Goal: Information Seeking & Learning: Learn about a topic

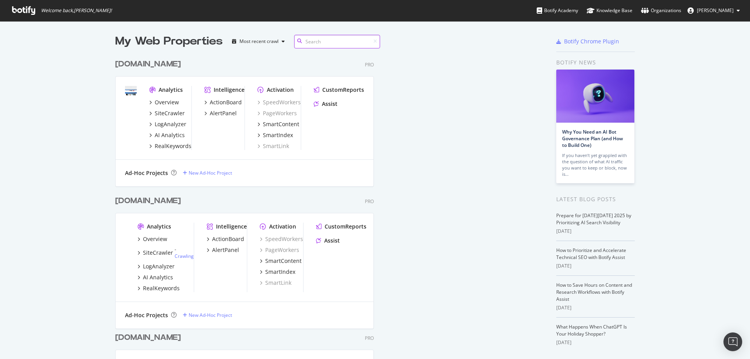
scroll to position [1901, 417]
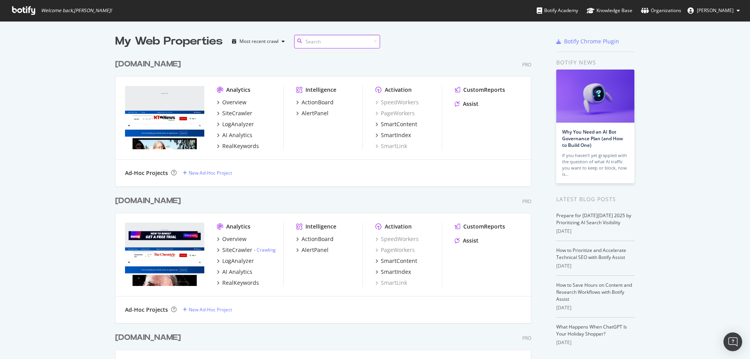
click at [317, 44] on input at bounding box center [337, 42] width 86 height 14
click at [269, 39] on div "Most recent crawl" at bounding box center [259, 41] width 39 height 5
click at [314, 39] on input at bounding box center [337, 42] width 86 height 14
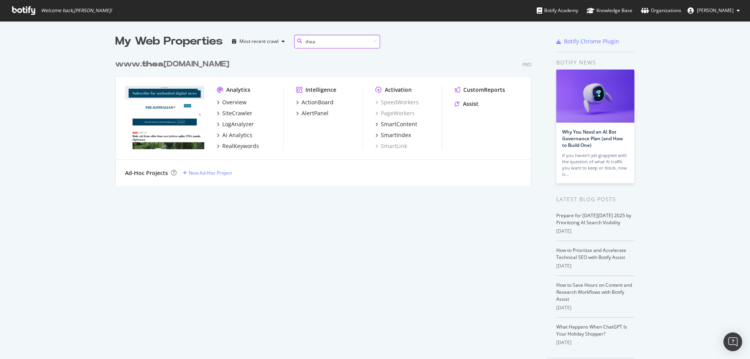
scroll to position [131, 417]
type input "thea"
click at [225, 103] on div "Overview" at bounding box center [234, 102] width 24 height 8
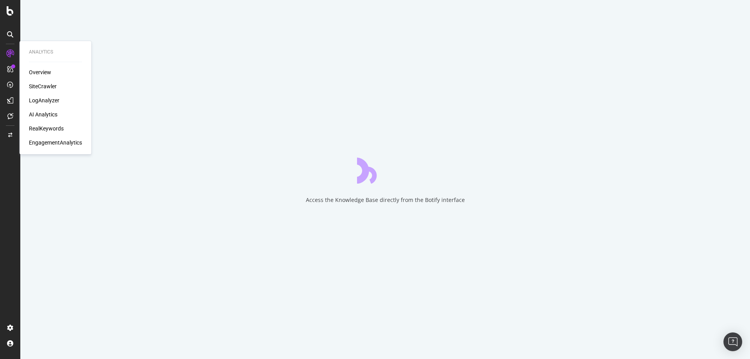
click at [44, 84] on div "SiteCrawler" at bounding box center [43, 86] width 28 height 8
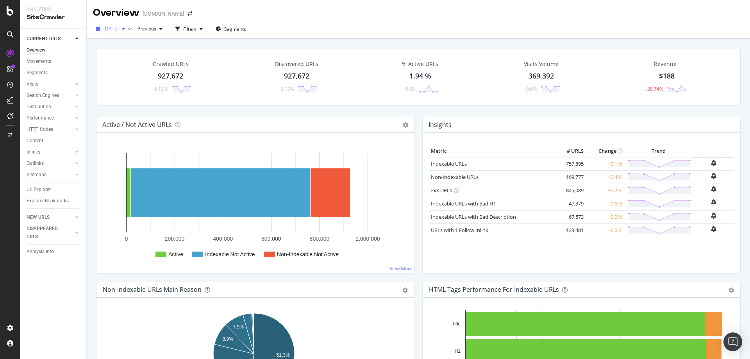
click at [119, 31] on span "[DATE]" at bounding box center [111, 28] width 15 height 7
click at [245, 110] on div "Crawled URLs 927,672 +0.12% Discovered URLs 927,672 +0.12% % Active URLs 1.94 %…" at bounding box center [418, 82] width 653 height 69
click at [38, 69] on div "Overview" at bounding box center [40, 72] width 22 height 8
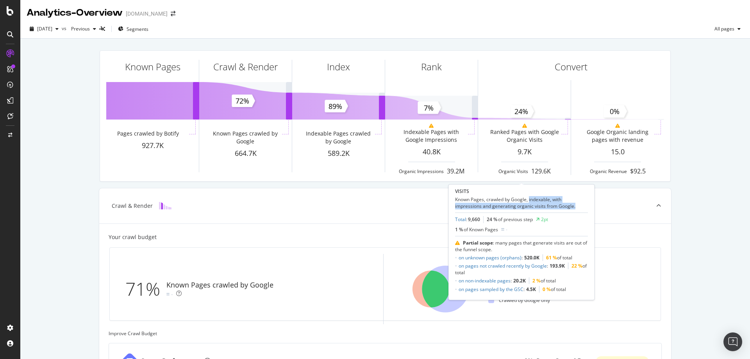
drag, startPoint x: 529, startPoint y: 200, endPoint x: 584, endPoint y: 210, distance: 55.2
click at [584, 210] on div "VISITS Known Pages, crawled by Google, indexable, with impressions and generati…" at bounding box center [521, 242] width 133 height 109
copy div "indexable, with impressions and generating organic visits from Google."
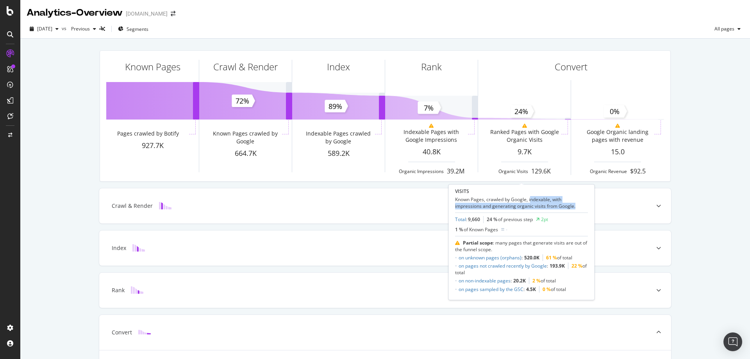
drag, startPoint x: 577, startPoint y: 207, endPoint x: 531, endPoint y: 201, distance: 46.5
click at [531, 201] on div "Known Pages, crawled by Google, indexable, with impressions and generating orga…" at bounding box center [521, 202] width 133 height 13
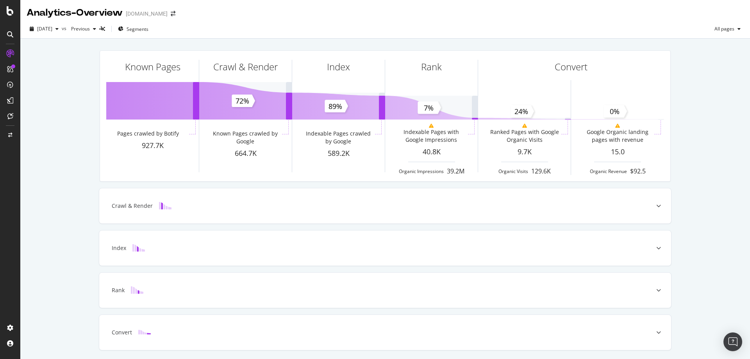
drag, startPoint x: 532, startPoint y: 201, endPoint x: 664, endPoint y: 133, distance: 147.9
click at [720, 132] on div "Known Pages Pages crawled by Botify 927.7K Crawl & Render Known Pages crawled b…" at bounding box center [385, 212] width 730 height 346
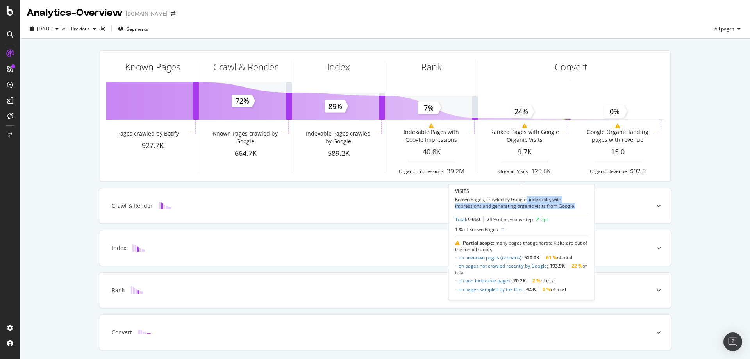
drag, startPoint x: 527, startPoint y: 199, endPoint x: 578, endPoint y: 206, distance: 51.7
click at [578, 206] on div "Known Pages, crawled by Google, indexable, with impressions and generating orga…" at bounding box center [521, 202] width 133 height 13
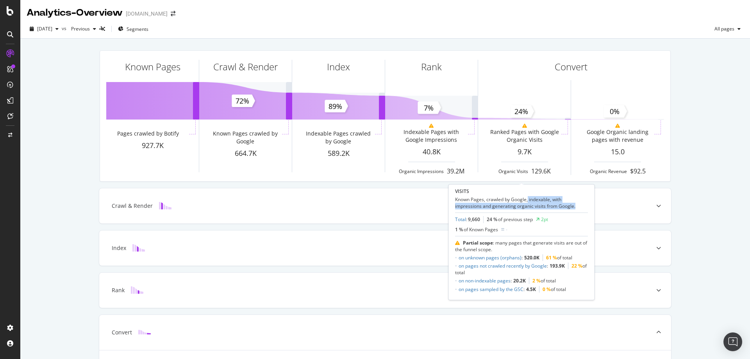
copy div "indexable, with impressions and generating organic visits from Google."
drag, startPoint x: 528, startPoint y: 199, endPoint x: 580, endPoint y: 206, distance: 51.7
click at [580, 206] on div "Known Pages, crawled by Google, indexable, with impressions and generating orga…" at bounding box center [521, 202] width 133 height 13
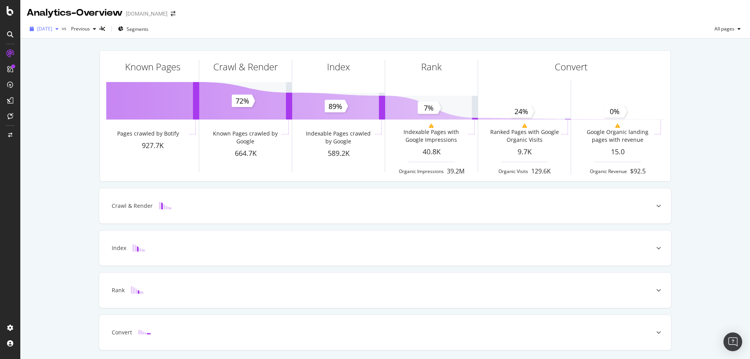
click at [52, 30] on span "[DATE]" at bounding box center [44, 28] width 15 height 7
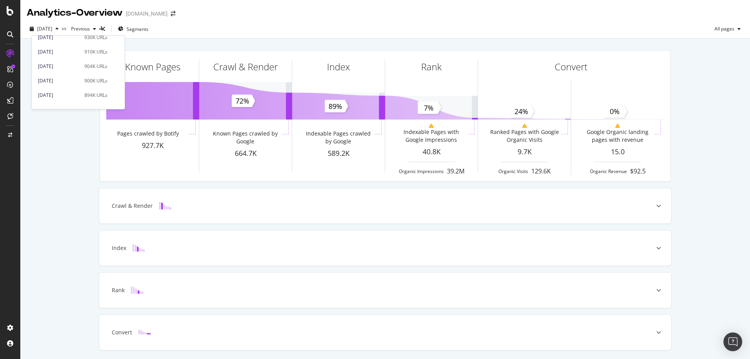
scroll to position [78, 0]
click at [72, 79] on div "[DATE]" at bounding box center [59, 80] width 42 height 7
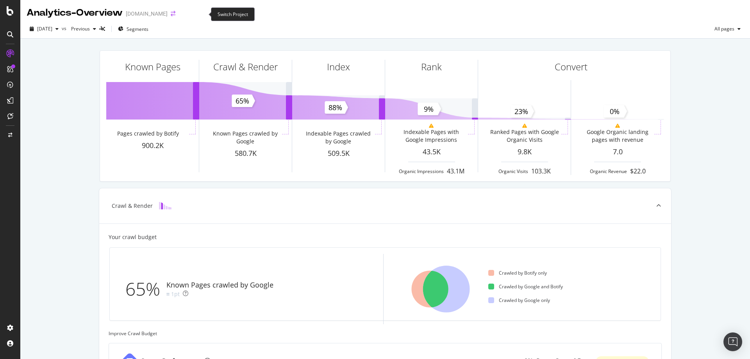
click at [175, 15] on icon "arrow-right-arrow-left" at bounding box center [173, 13] width 5 height 5
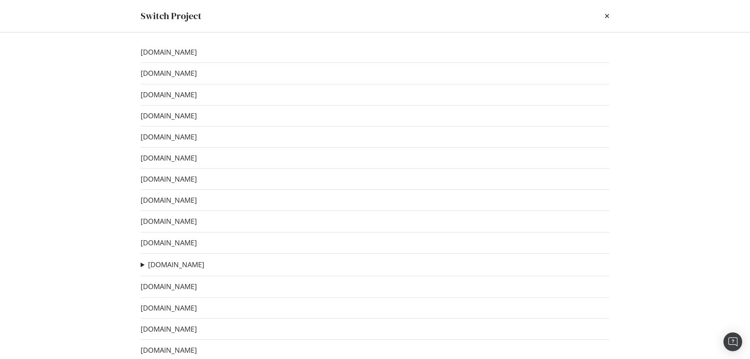
scroll to position [184, 0]
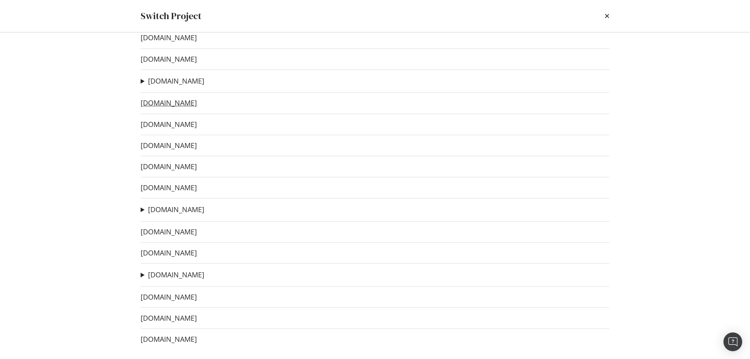
click at [168, 105] on link "[DOMAIN_NAME]" at bounding box center [169, 103] width 56 height 8
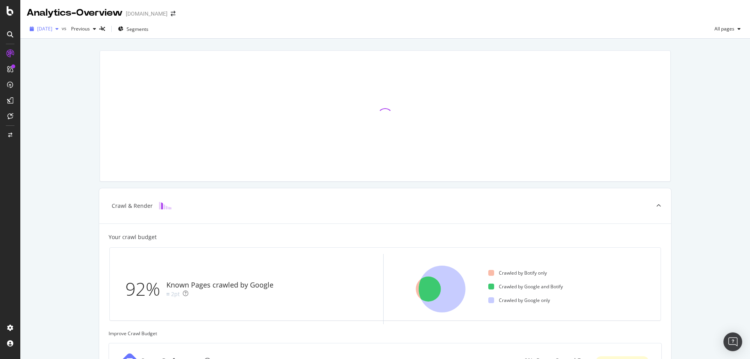
click at [62, 30] on div "button" at bounding box center [56, 29] width 9 height 5
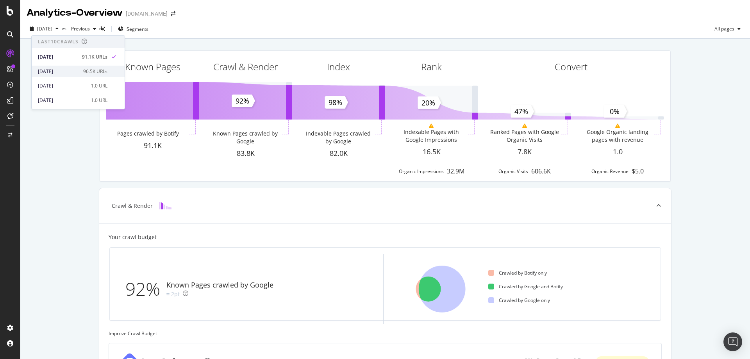
click at [66, 71] on div "[DATE]" at bounding box center [58, 71] width 41 height 7
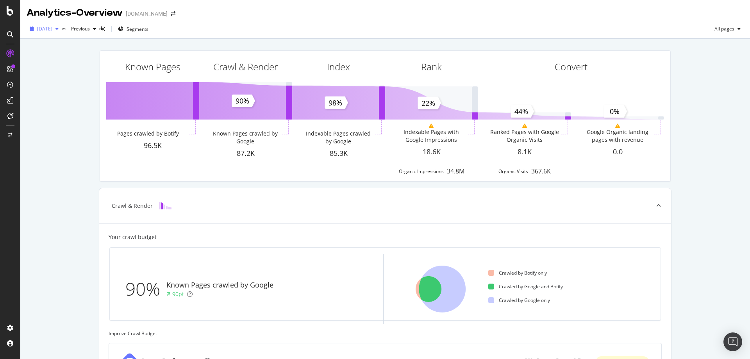
drag, startPoint x: 52, startPoint y: 27, endPoint x: 52, endPoint y: 31, distance: 4.3
click at [52, 27] on span "[DATE]" at bounding box center [44, 28] width 15 height 7
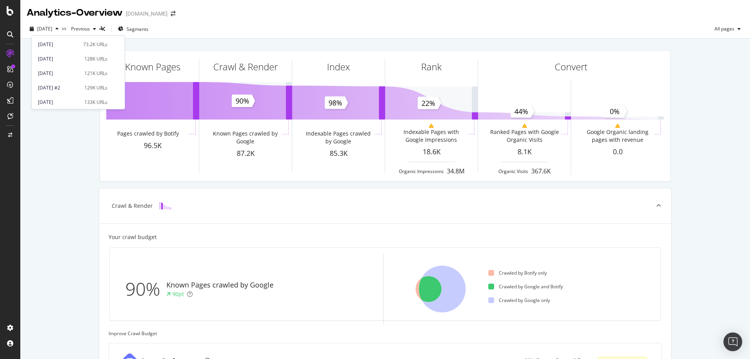
scroll to position [78, 0]
click at [78, 82] on div "[DATE] #2 129K URLs" at bounding box center [73, 80] width 70 height 7
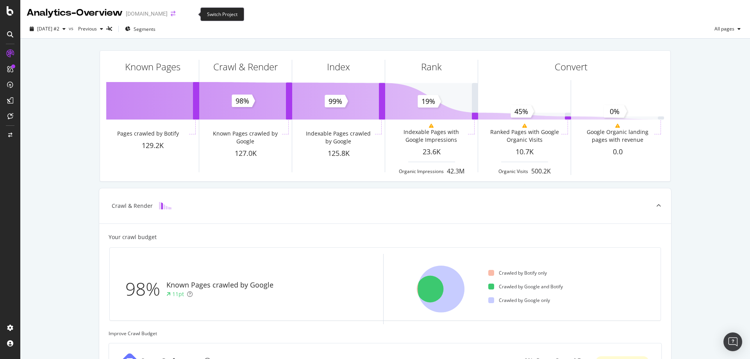
click at [175, 14] on icon "arrow-right-arrow-left" at bounding box center [173, 13] width 5 height 5
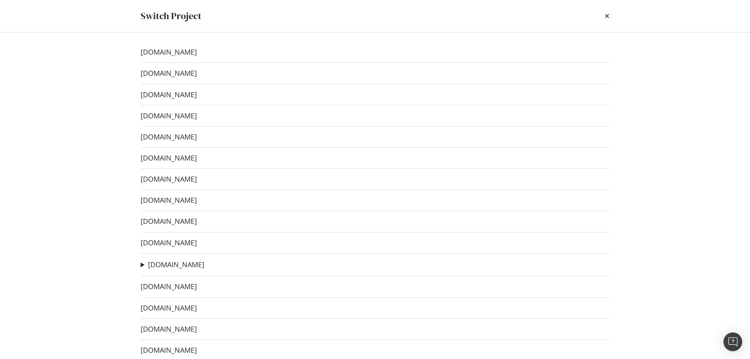
click at [238, 266] on div "[DOMAIN_NAME] Test Crawl Ad-Hoc Project" at bounding box center [375, 265] width 469 height 10
click at [204, 267] on link "[DOMAIN_NAME]" at bounding box center [176, 265] width 56 height 8
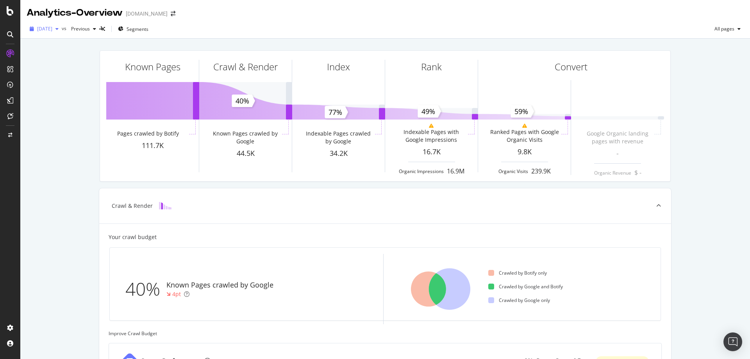
drag, startPoint x: 56, startPoint y: 29, endPoint x: 62, endPoint y: 34, distance: 8.0
click at [52, 29] on span "[DATE]" at bounding box center [44, 28] width 15 height 7
click at [79, 87] on div "[DATE] 123K URLs" at bounding box center [73, 85] width 70 height 7
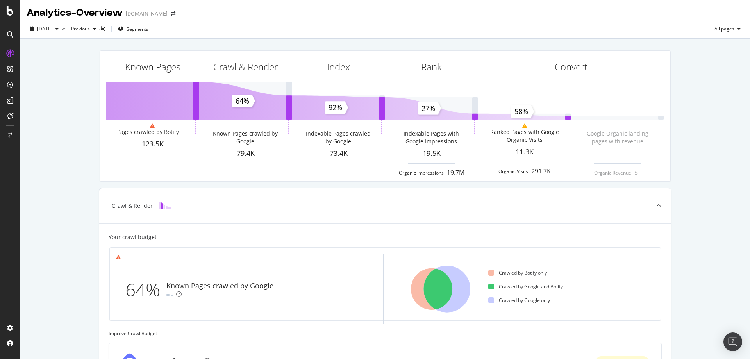
click at [73, 131] on div "Known Pages Pages crawled by Botify 123.5K Crawl & Render Known Pages crawled b…" at bounding box center [385, 323] width 730 height 568
click at [179, 14] on span at bounding box center [173, 13] width 11 height 5
click at [179, 13] on span at bounding box center [173, 13] width 11 height 5
click at [175, 13] on icon "arrow-right-arrow-left" at bounding box center [173, 13] width 5 height 5
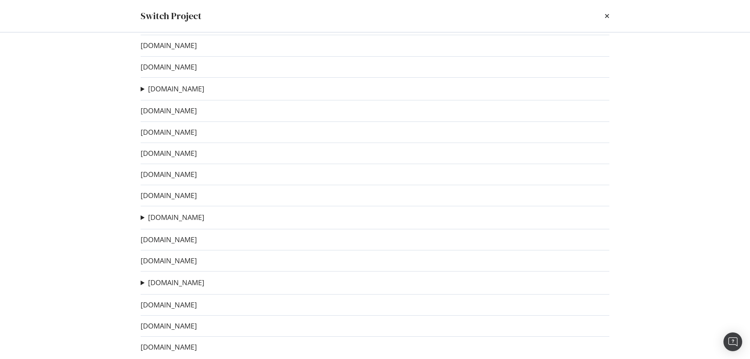
scroll to position [184, 0]
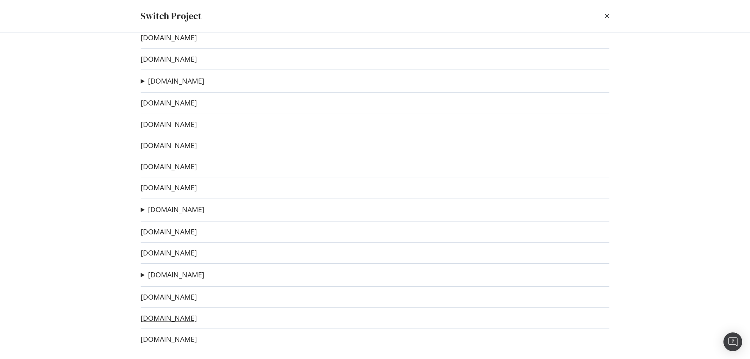
click at [183, 320] on link "[DOMAIN_NAME]" at bounding box center [169, 318] width 56 height 8
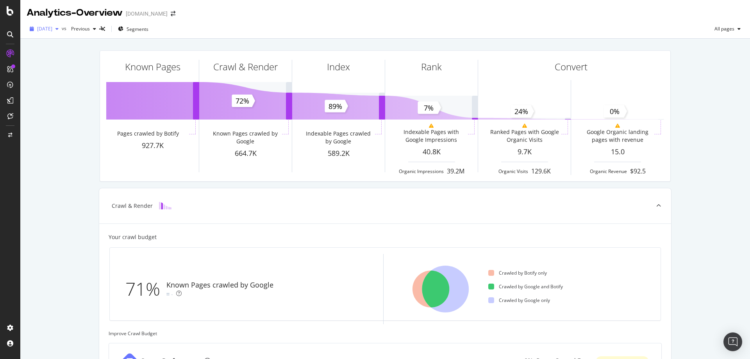
click at [52, 30] on span "[DATE]" at bounding box center [44, 28] width 15 height 7
click at [72, 99] on div "Known Pages Pages crawled by Botify 927.7K Crawl & Render Known Pages crawled b…" at bounding box center [385, 323] width 730 height 568
click at [52, 31] on span "[DATE]" at bounding box center [44, 28] width 15 height 7
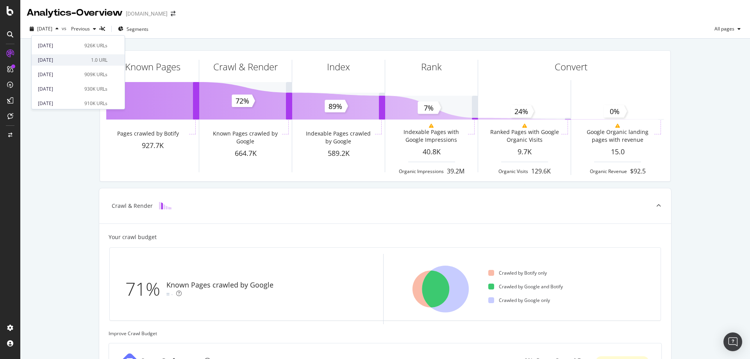
scroll to position [39, 0]
click at [288, 30] on div "[DATE] vs Previous Segments All pages" at bounding box center [385, 31] width 730 height 16
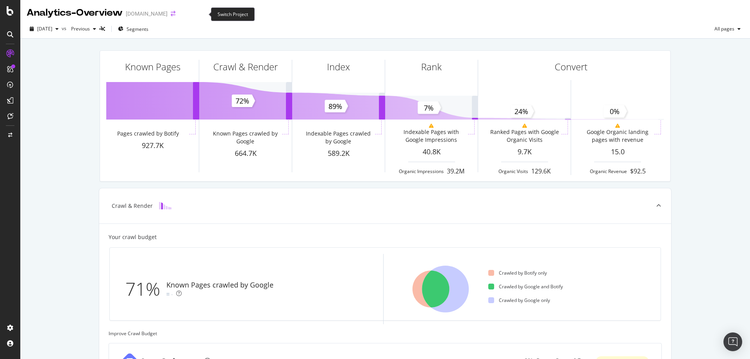
click at [175, 14] on icon "arrow-right-arrow-left" at bounding box center [173, 13] width 5 height 5
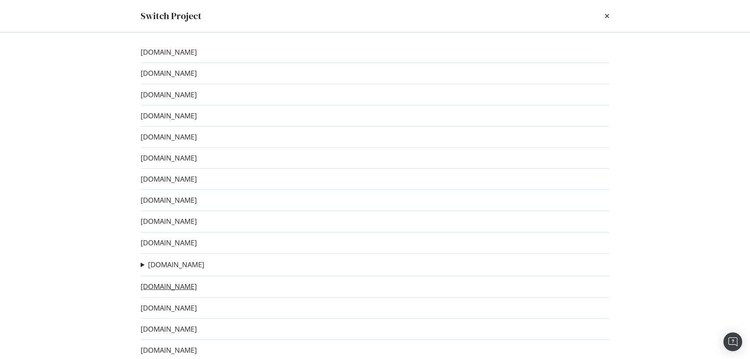
click at [197, 287] on link "[DOMAIN_NAME]" at bounding box center [169, 287] width 56 height 8
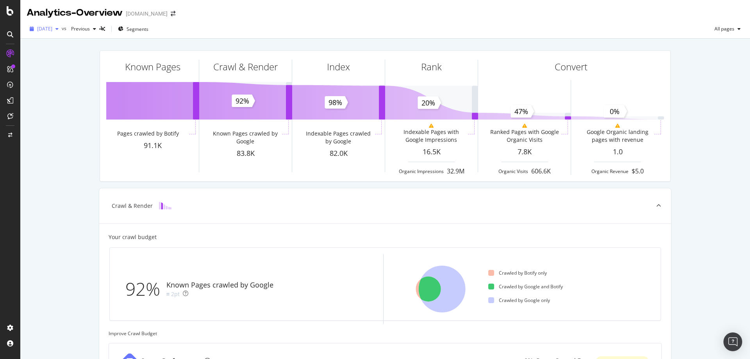
click at [52, 28] on span "[DATE]" at bounding box center [44, 28] width 15 height 7
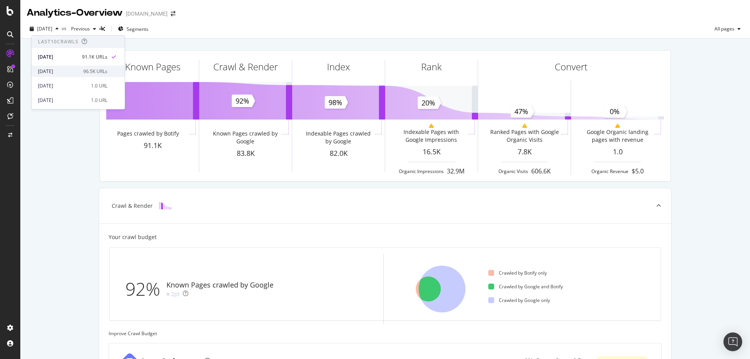
click at [64, 73] on div "[DATE]" at bounding box center [58, 71] width 41 height 7
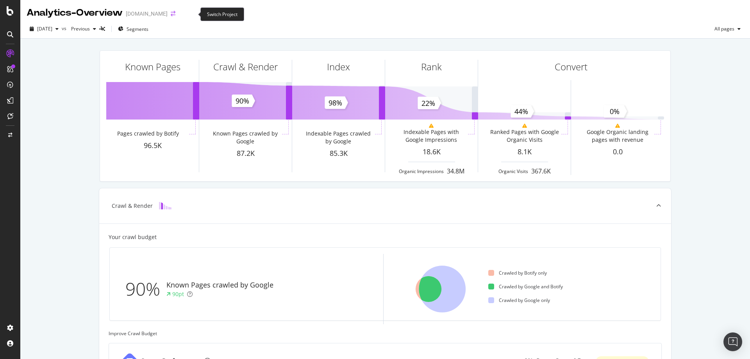
click at [175, 16] on icon "arrow-right-arrow-left" at bounding box center [173, 13] width 5 height 5
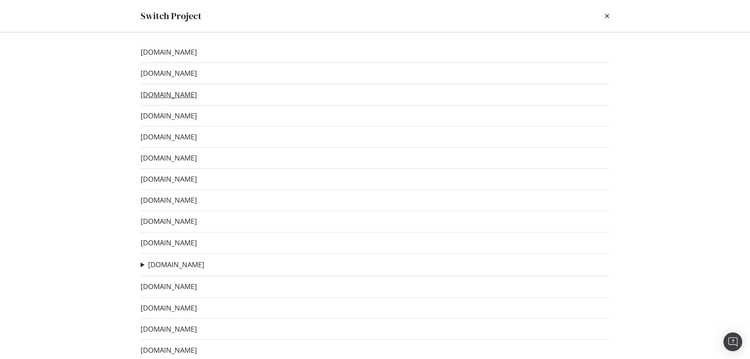
click at [167, 97] on link "[DOMAIN_NAME]" at bounding box center [169, 95] width 56 height 8
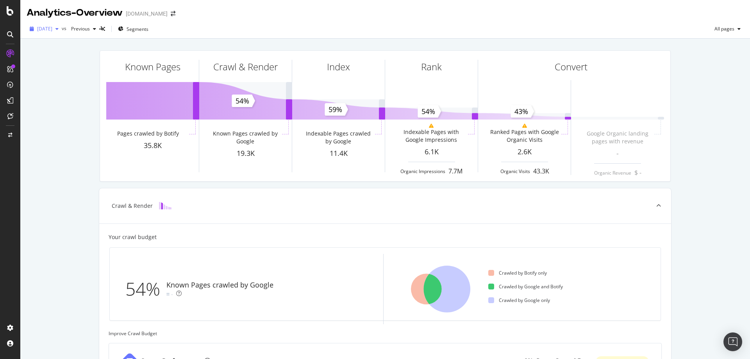
click at [52, 32] on span "[DATE]" at bounding box center [44, 28] width 15 height 7
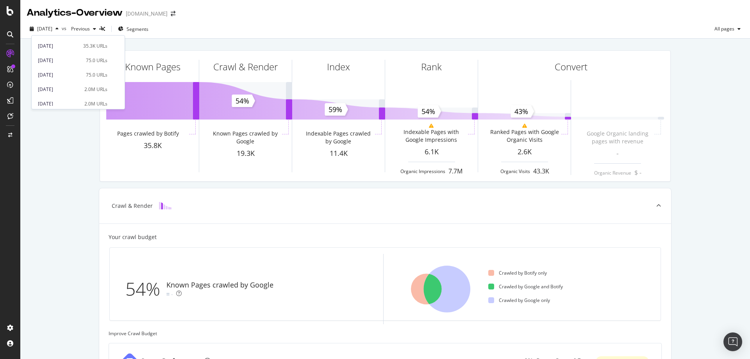
scroll to position [39, 0]
click at [68, 77] on div "[DATE]" at bounding box center [59, 75] width 42 height 7
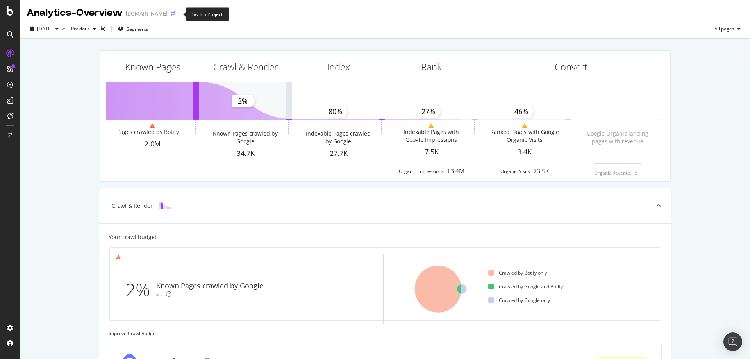
click at [175, 13] on icon "arrow-right-arrow-left" at bounding box center [173, 13] width 5 height 5
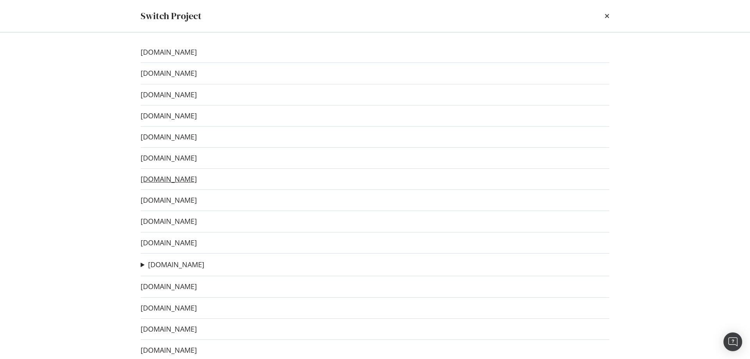
click at [197, 179] on link "[DOMAIN_NAME]" at bounding box center [169, 179] width 56 height 8
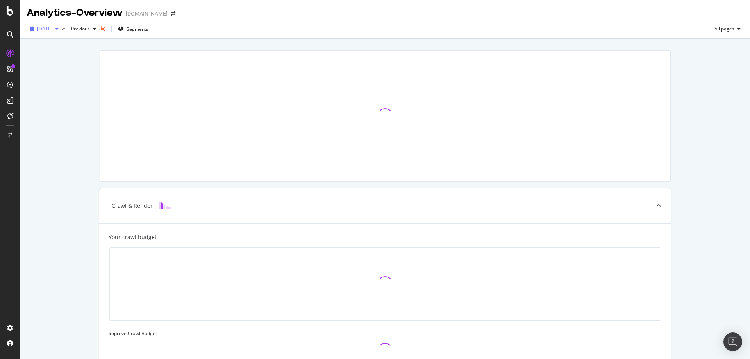
click at [52, 30] on span "[DATE]" at bounding box center [44, 28] width 15 height 7
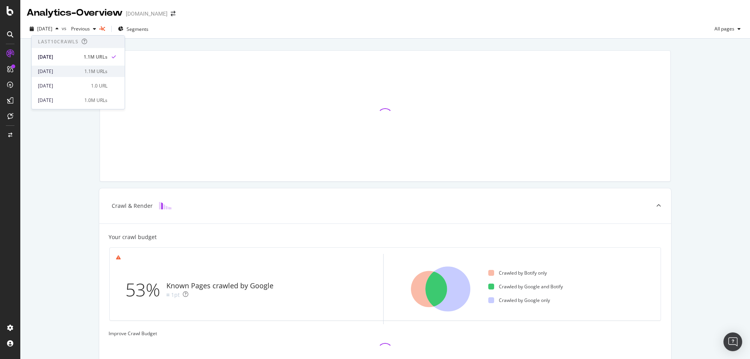
click at [62, 73] on div "[DATE]" at bounding box center [59, 71] width 42 height 7
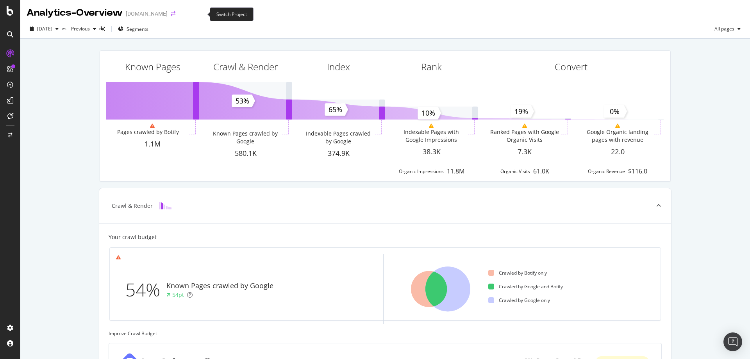
click at [175, 14] on icon "arrow-right-arrow-left" at bounding box center [173, 13] width 5 height 5
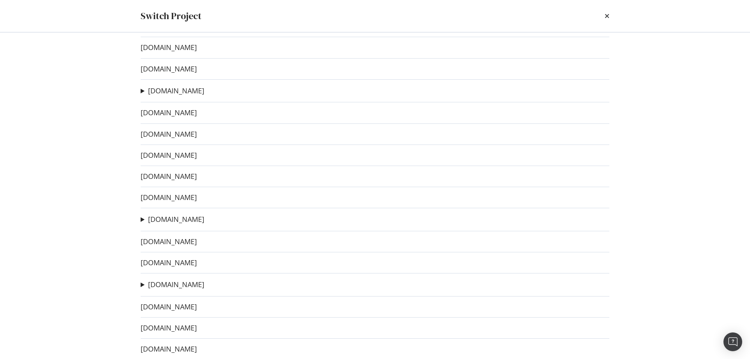
scroll to position [184, 0]
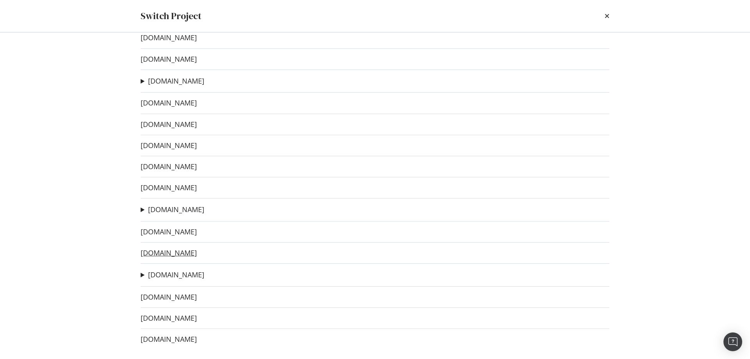
click at [196, 254] on link "[DOMAIN_NAME]" at bounding box center [169, 253] width 56 height 8
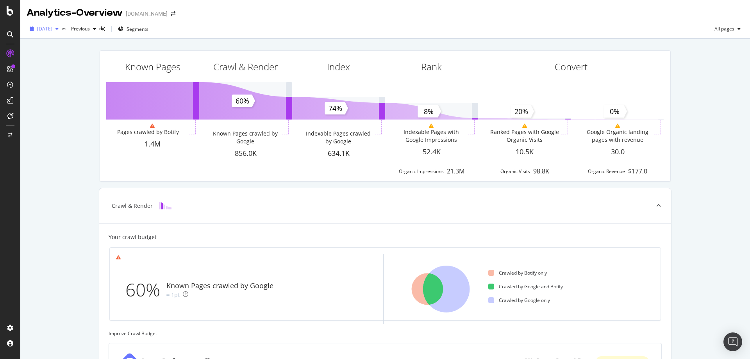
click at [62, 25] on div "[DATE]" at bounding box center [44, 29] width 35 height 12
click at [59, 133] on div "Known Pages Pages crawled by Botify 1.4M Crawl & Render Known Pages crawled by …" at bounding box center [385, 323] width 730 height 568
click at [175, 16] on icon "arrow-right-arrow-left" at bounding box center [173, 13] width 5 height 5
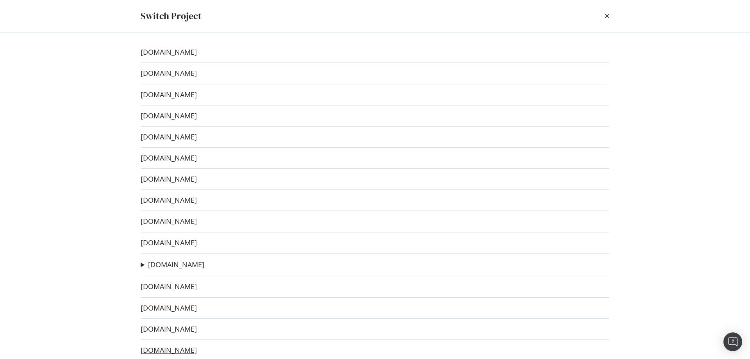
click at [195, 351] on link "[DOMAIN_NAME]" at bounding box center [169, 350] width 56 height 8
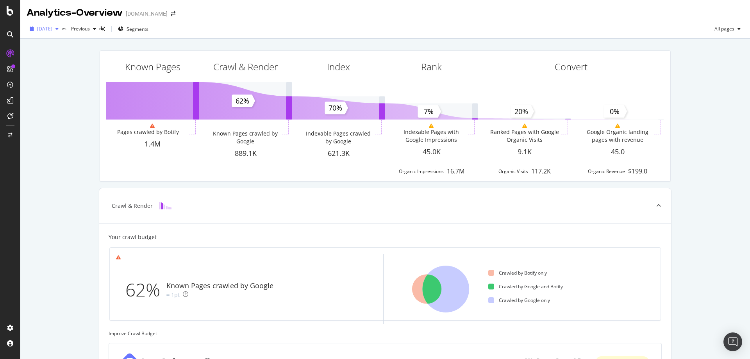
click at [52, 31] on span "[DATE]" at bounding box center [44, 28] width 15 height 7
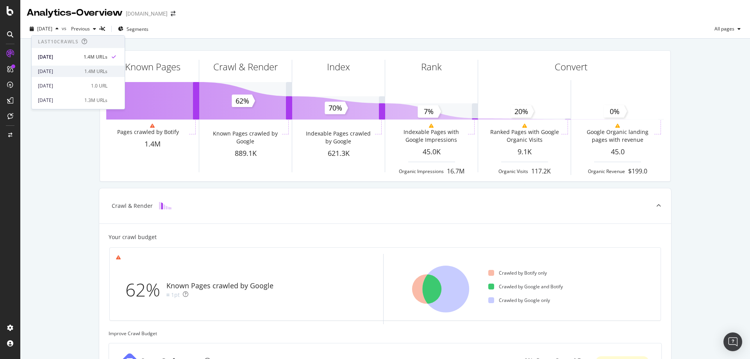
click at [66, 72] on div "[DATE]" at bounding box center [59, 71] width 42 height 7
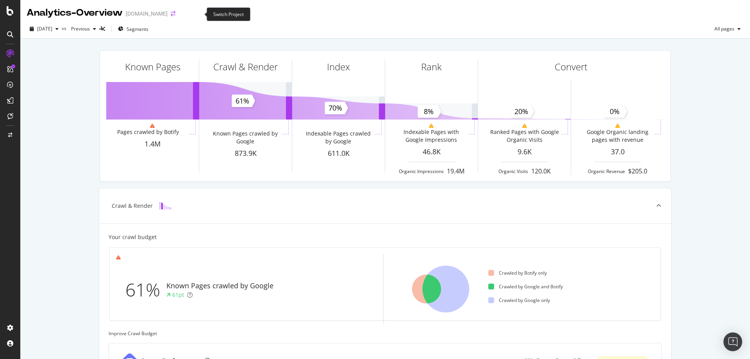
click at [175, 14] on icon "arrow-right-arrow-left" at bounding box center [173, 13] width 5 height 5
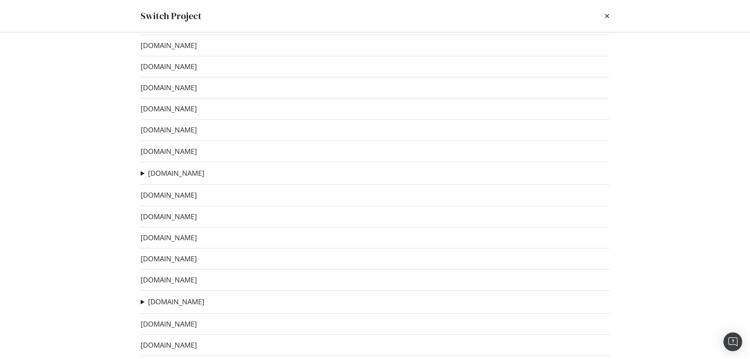
scroll to position [184, 0]
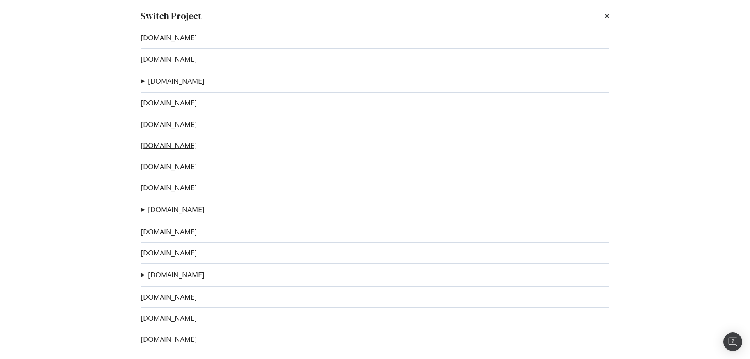
click at [194, 143] on link "[DOMAIN_NAME]" at bounding box center [169, 145] width 56 height 8
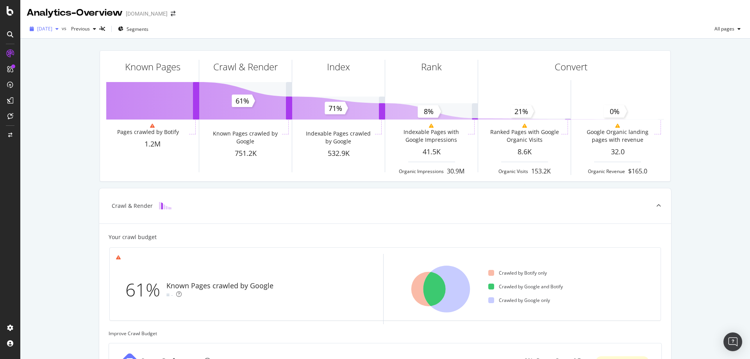
click at [52, 32] on span "[DATE]" at bounding box center [44, 28] width 15 height 7
click at [71, 71] on div "[DATE]" at bounding box center [59, 71] width 42 height 7
click at [175, 13] on icon "arrow-right-arrow-left" at bounding box center [173, 13] width 5 height 5
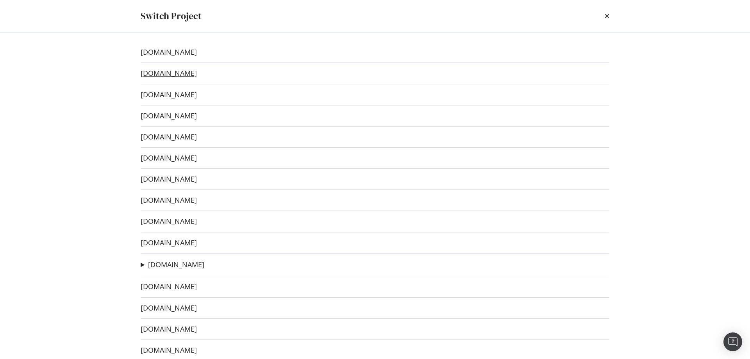
click at [185, 74] on link "[DOMAIN_NAME]" at bounding box center [169, 73] width 56 height 8
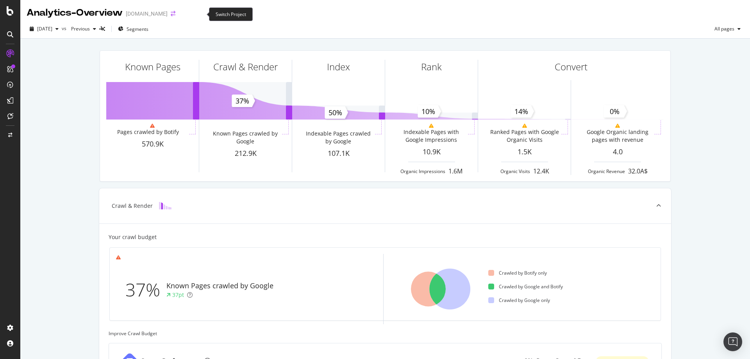
click at [175, 12] on icon "arrow-right-arrow-left" at bounding box center [173, 13] width 5 height 5
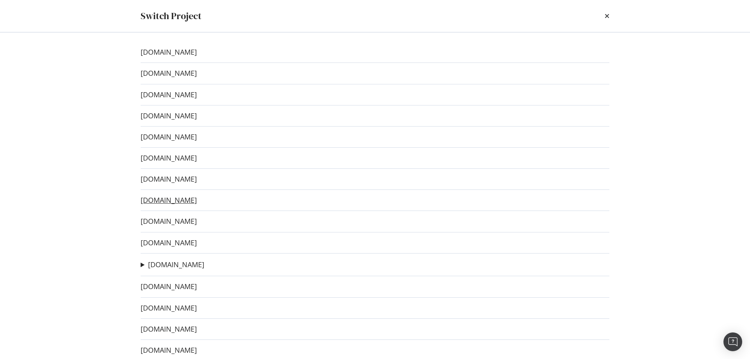
click at [197, 202] on link "[DOMAIN_NAME]" at bounding box center [169, 200] width 56 height 8
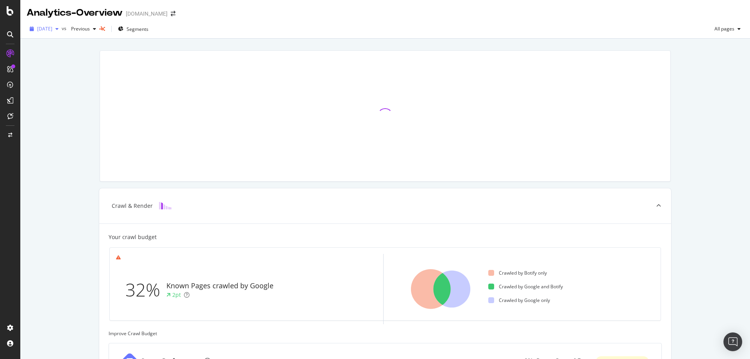
click at [52, 28] on span "[DATE]" at bounding box center [44, 28] width 15 height 7
click at [59, 73] on div "[DATE]" at bounding box center [59, 71] width 42 height 7
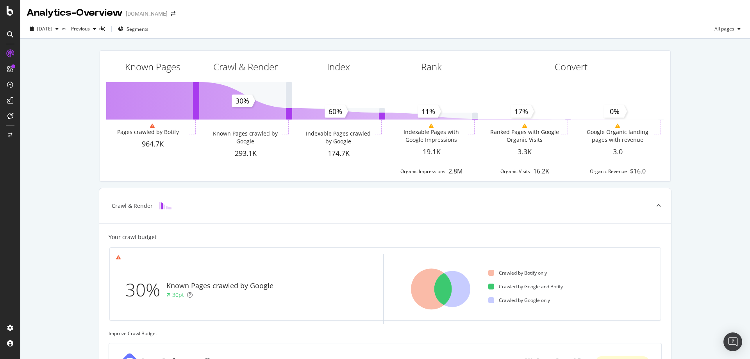
click at [64, 73] on div "Known Pages Pages crawled by Botify 964.7K Crawl & Render Known Pages crawled b…" at bounding box center [385, 323] width 730 height 568
click at [175, 16] on icon "arrow-right-arrow-left" at bounding box center [173, 13] width 5 height 5
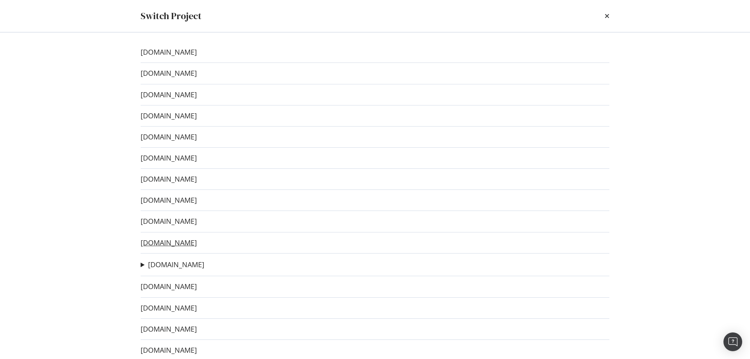
click at [197, 245] on link "[DOMAIN_NAME]" at bounding box center [169, 243] width 56 height 8
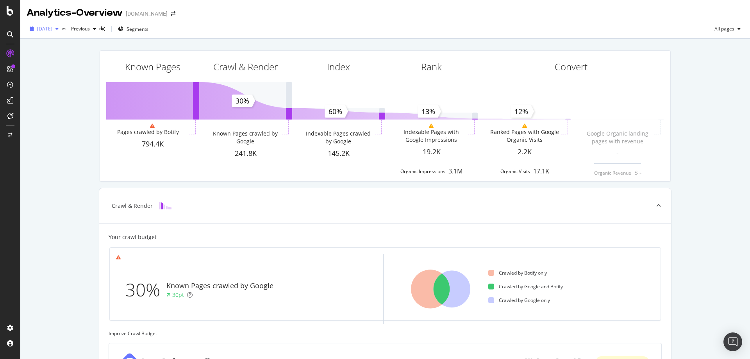
click at [52, 31] on span "[DATE]" at bounding box center [44, 28] width 15 height 7
click at [69, 72] on div "[DATE]" at bounding box center [62, 71] width 48 height 7
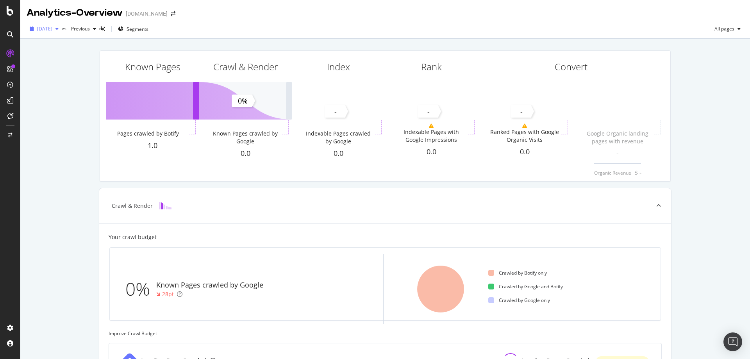
click at [52, 31] on span "[DATE]" at bounding box center [44, 28] width 15 height 7
click at [73, 62] on div "[DATE] 794K URLs" at bounding box center [78, 56] width 93 height 11
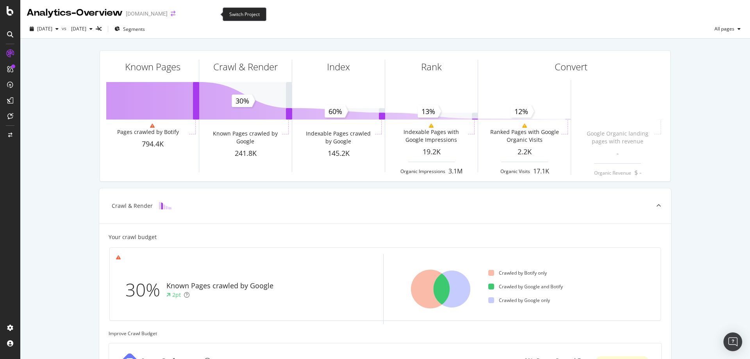
click at [175, 15] on icon "arrow-right-arrow-left" at bounding box center [173, 13] width 5 height 5
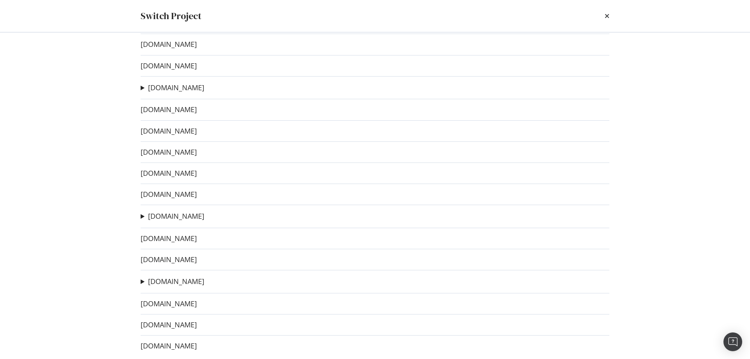
scroll to position [184, 0]
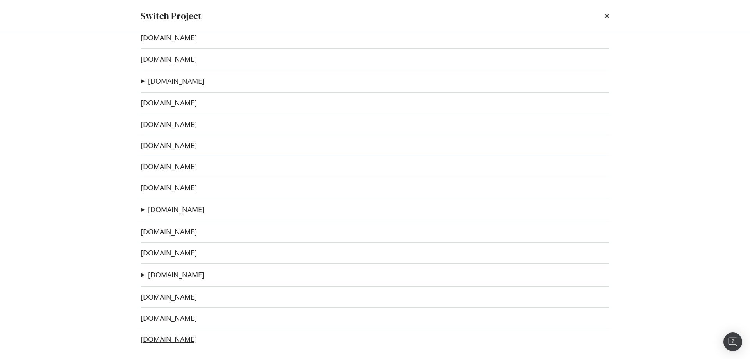
click at [168, 341] on link "[DOMAIN_NAME]" at bounding box center [169, 339] width 56 height 8
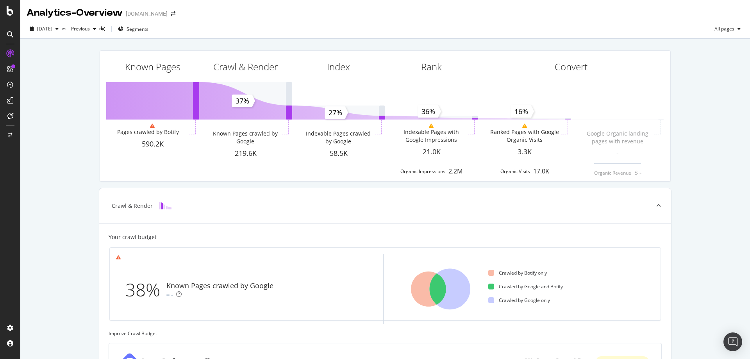
click at [75, 126] on div "Known Pages Pages crawled by Botify 590.2K Crawl & Render Known Pages crawled b…" at bounding box center [385, 323] width 730 height 568
click at [175, 13] on icon "arrow-right-arrow-left" at bounding box center [173, 13] width 5 height 5
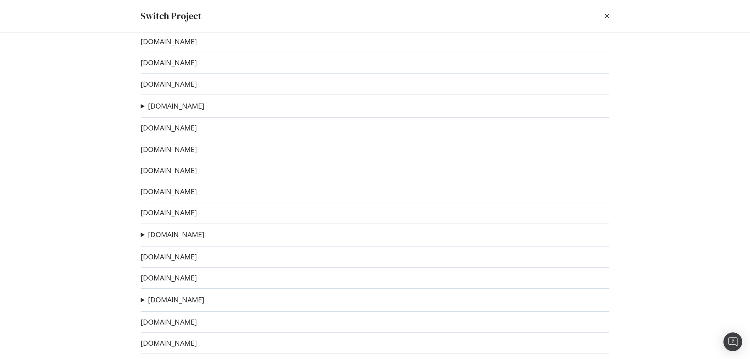
scroll to position [184, 0]
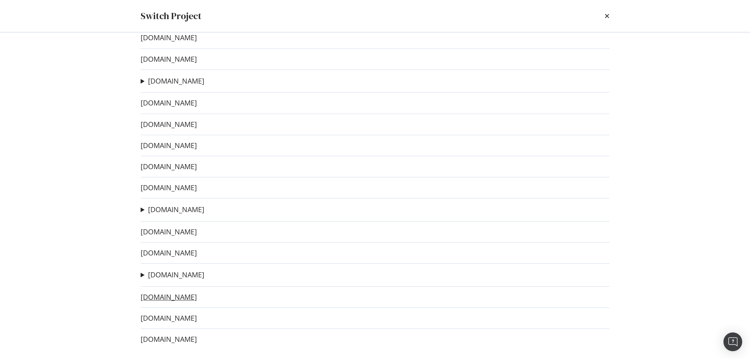
click at [197, 299] on link "[DOMAIN_NAME]" at bounding box center [169, 297] width 56 height 8
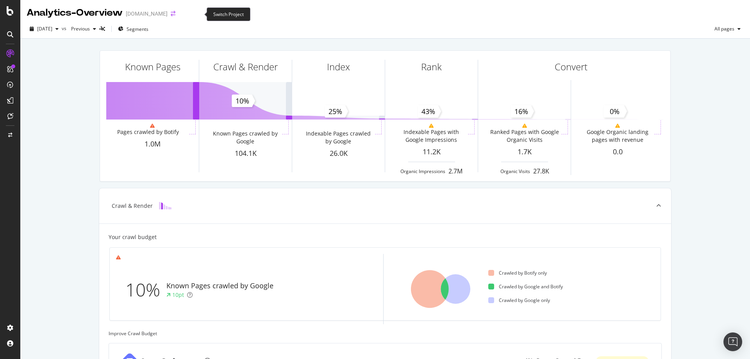
click at [175, 16] on icon "arrow-right-arrow-left" at bounding box center [173, 13] width 5 height 5
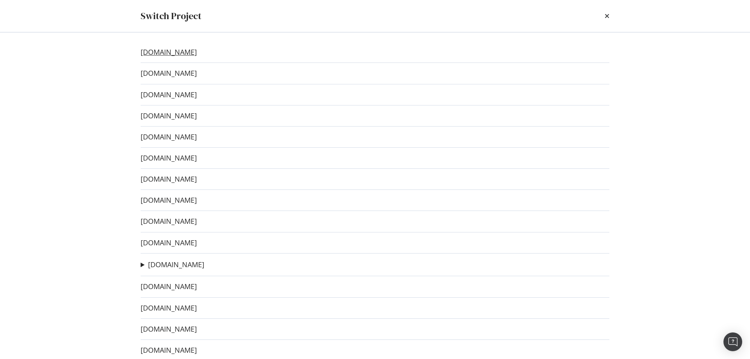
click at [190, 49] on link "[DOMAIN_NAME]" at bounding box center [169, 52] width 56 height 8
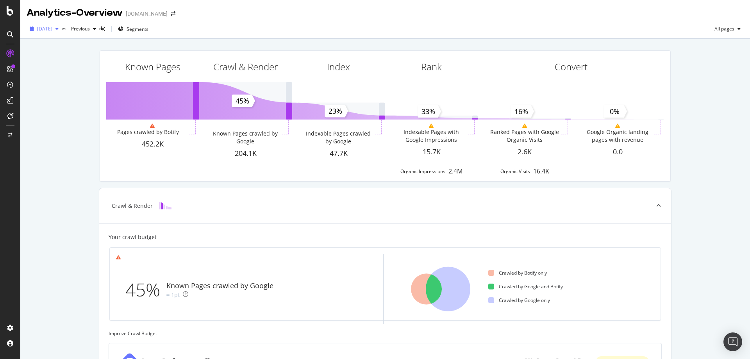
click at [52, 29] on span "[DATE]" at bounding box center [44, 28] width 15 height 7
click at [72, 70] on div "[DATE]" at bounding box center [59, 71] width 42 height 7
click at [175, 15] on icon "arrow-right-arrow-left" at bounding box center [173, 13] width 5 height 5
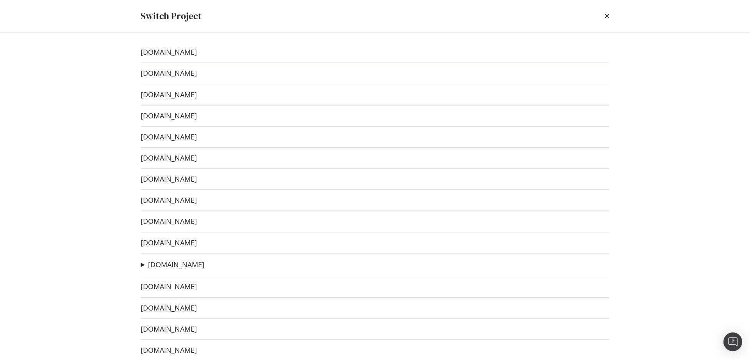
click at [197, 311] on link "[DOMAIN_NAME]" at bounding box center [169, 308] width 56 height 8
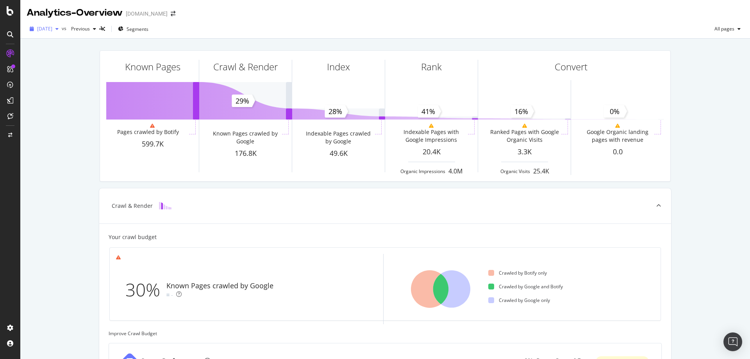
click at [47, 27] on span "[DATE]" at bounding box center [44, 28] width 15 height 7
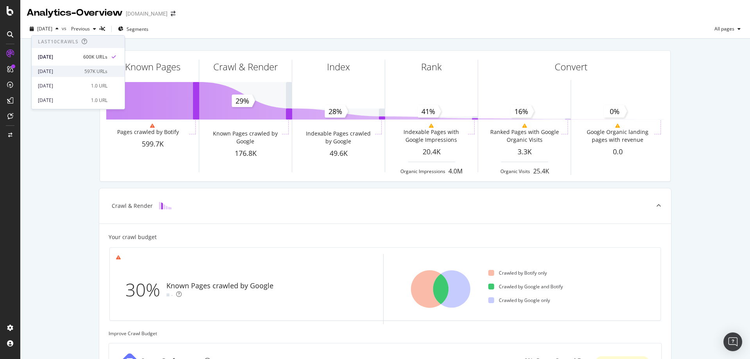
click at [75, 72] on div "[DATE]" at bounding box center [59, 71] width 42 height 7
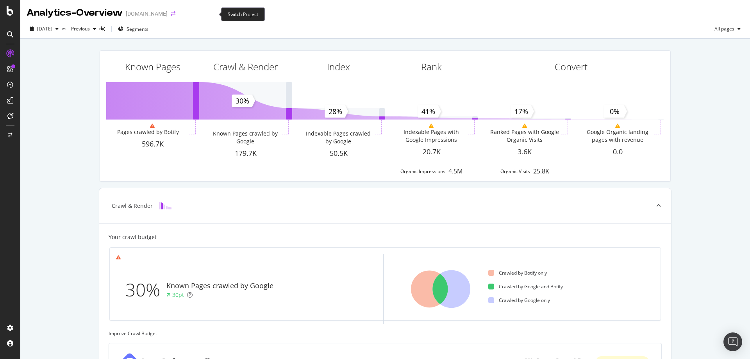
click at [175, 13] on icon "arrow-right-arrow-left" at bounding box center [173, 13] width 5 height 5
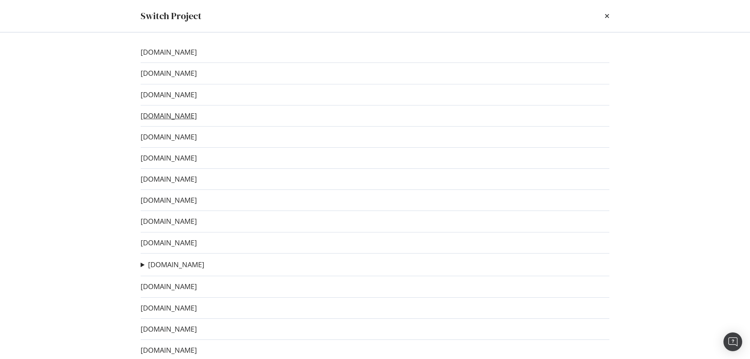
click at [195, 120] on link "[DOMAIN_NAME]" at bounding box center [169, 116] width 56 height 8
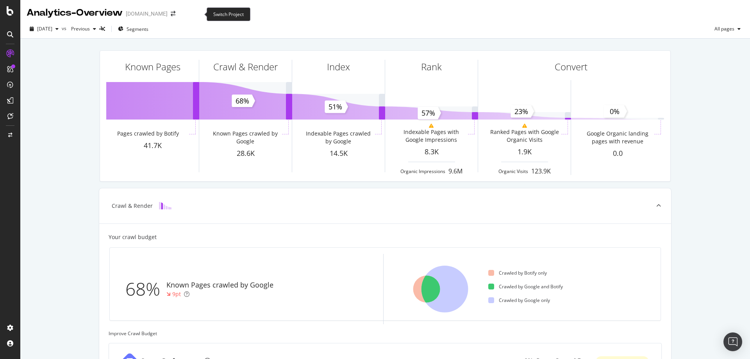
click at [179, 13] on span at bounding box center [173, 13] width 11 height 5
click at [175, 14] on icon "arrow-right-arrow-left" at bounding box center [173, 13] width 5 height 5
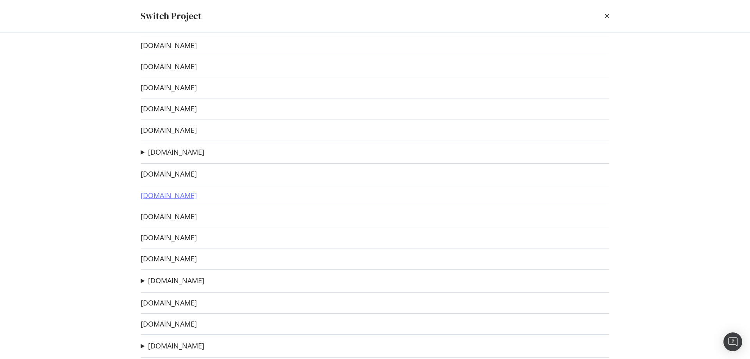
scroll to position [117, 0]
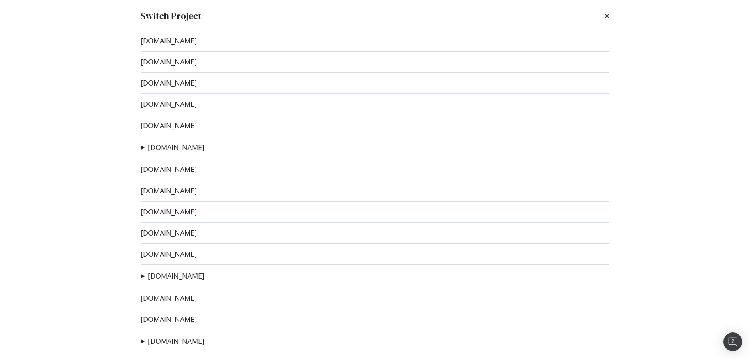
click at [193, 256] on link "[DOMAIN_NAME]" at bounding box center [169, 254] width 56 height 8
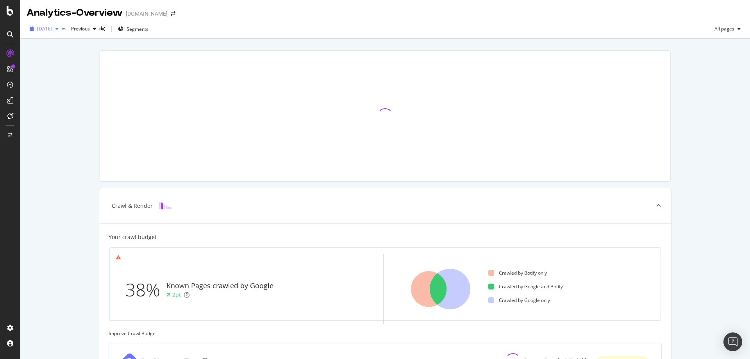
click at [52, 29] on span "[DATE]" at bounding box center [44, 28] width 15 height 7
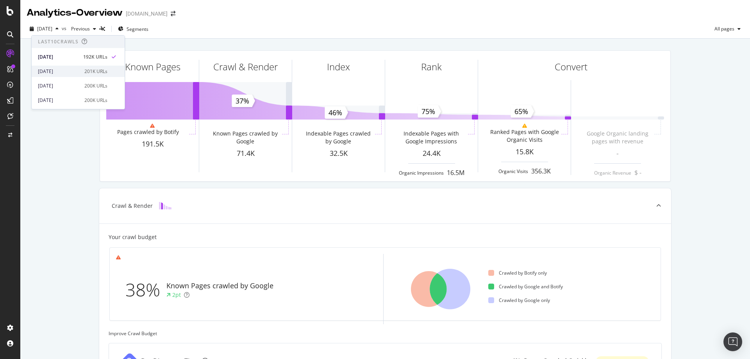
click at [64, 73] on div "[DATE]" at bounding box center [59, 71] width 42 height 7
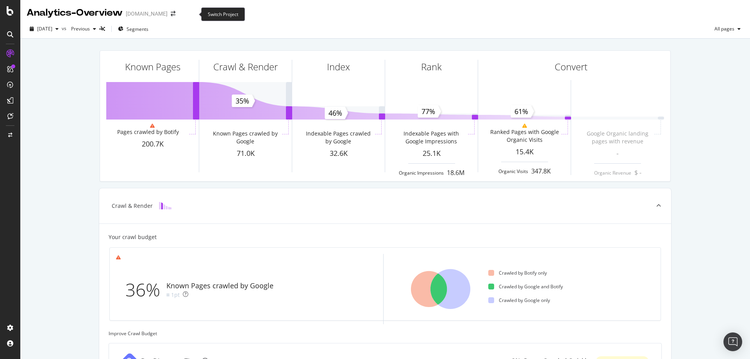
click at [179, 16] on span at bounding box center [173, 13] width 11 height 5
click at [175, 14] on icon "arrow-right-arrow-left" at bounding box center [173, 13] width 5 height 5
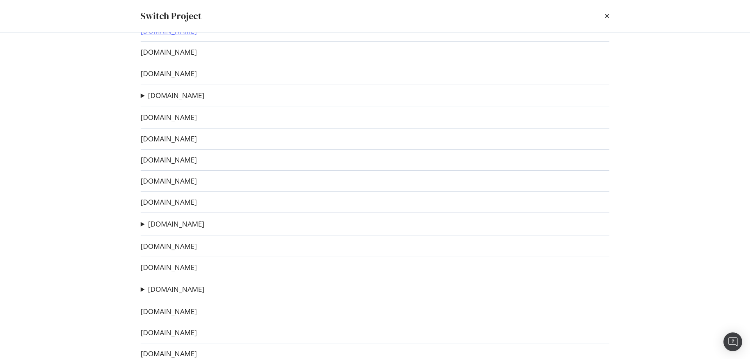
scroll to position [184, 0]
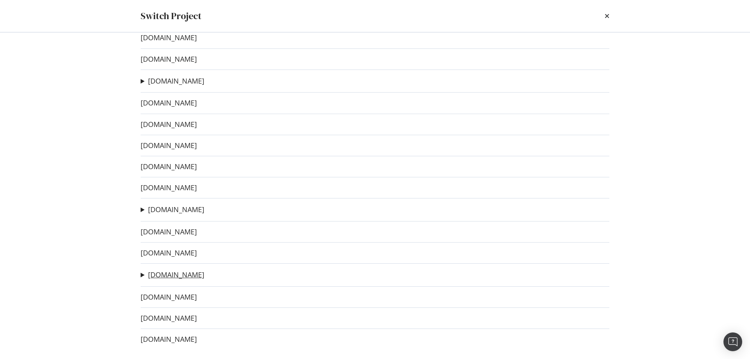
click at [173, 276] on link "[DOMAIN_NAME]" at bounding box center [176, 275] width 56 height 8
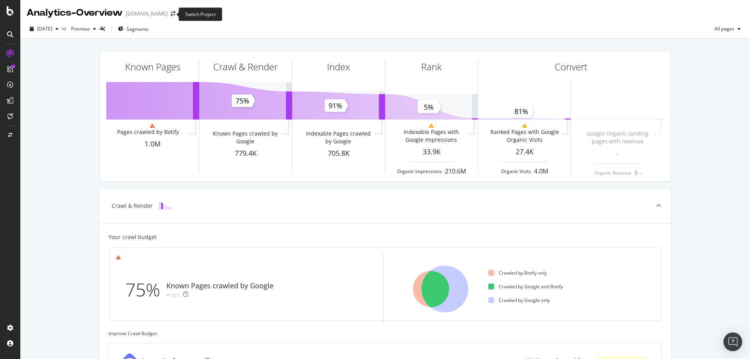
click at [174, 13] on span at bounding box center [173, 13] width 11 height 5
click at [171, 13] on icon "arrow-right-arrow-left" at bounding box center [173, 13] width 5 height 5
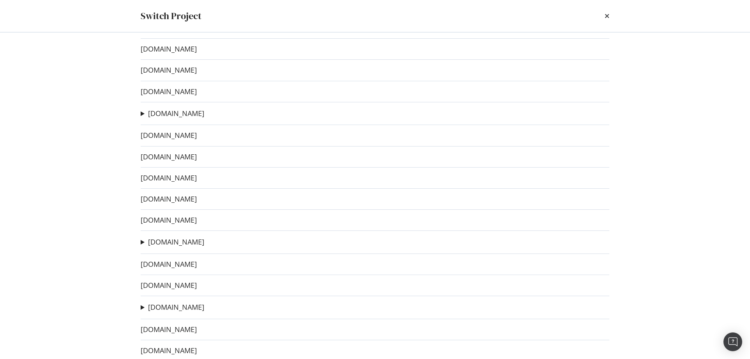
scroll to position [156, 0]
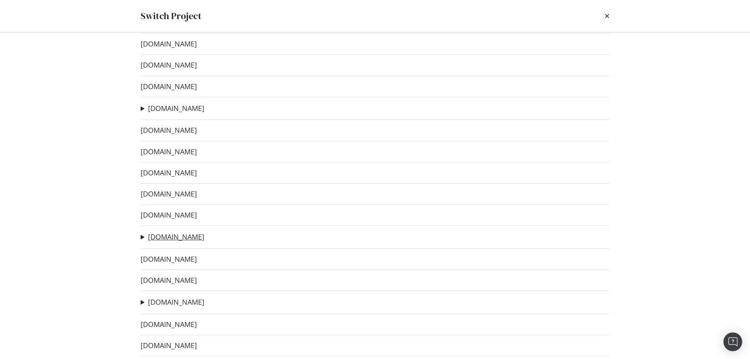
click at [189, 237] on link "[DOMAIN_NAME]" at bounding box center [176, 237] width 56 height 8
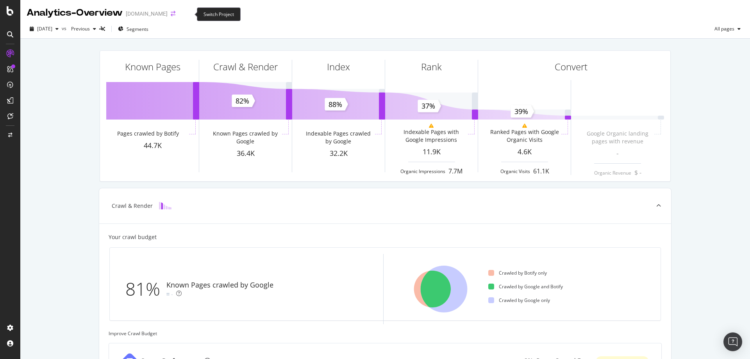
click at [175, 13] on icon "arrow-right-arrow-left" at bounding box center [173, 13] width 5 height 5
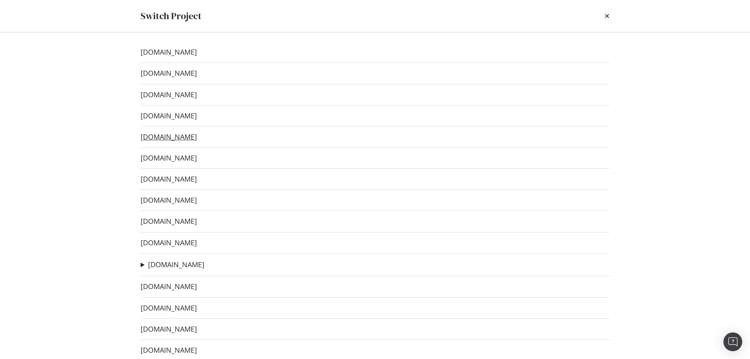
click at [197, 136] on link "[DOMAIN_NAME]" at bounding box center [169, 137] width 56 height 8
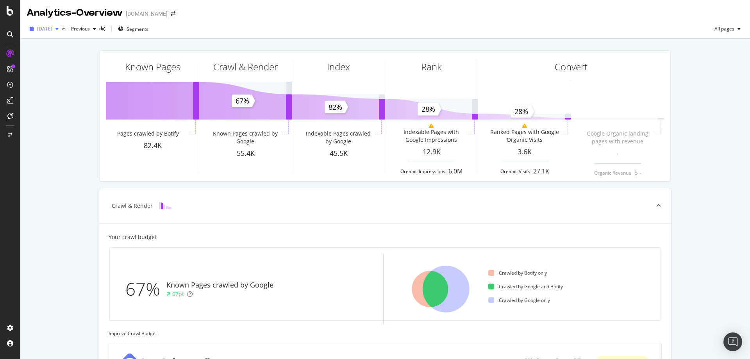
click at [49, 29] on span "[DATE]" at bounding box center [44, 28] width 15 height 7
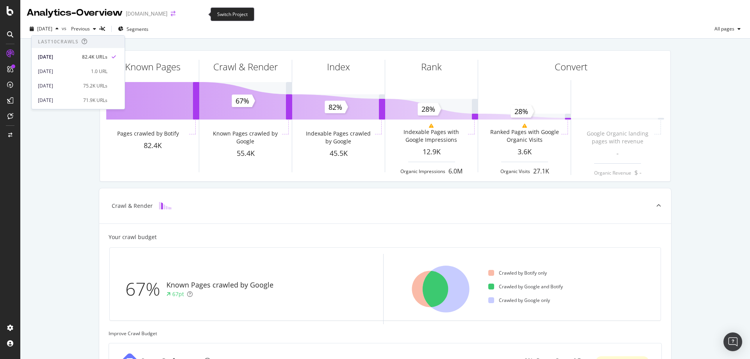
click at [175, 15] on icon "arrow-right-arrow-left" at bounding box center [173, 13] width 5 height 5
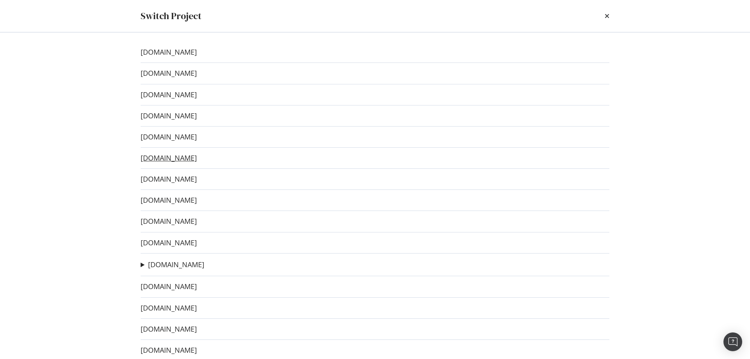
click at [178, 156] on link "[DOMAIN_NAME]" at bounding box center [169, 158] width 56 height 8
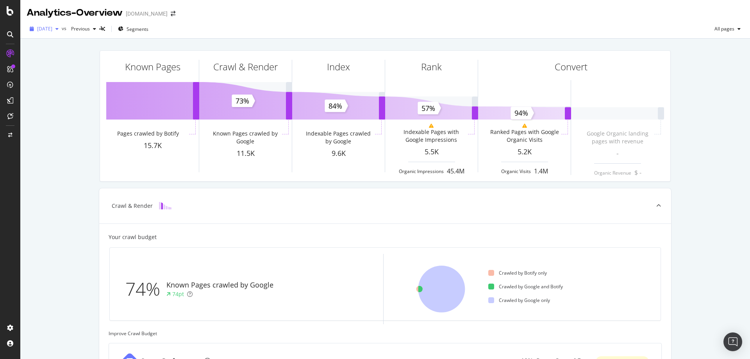
click at [41, 28] on span "[DATE]" at bounding box center [44, 28] width 15 height 7
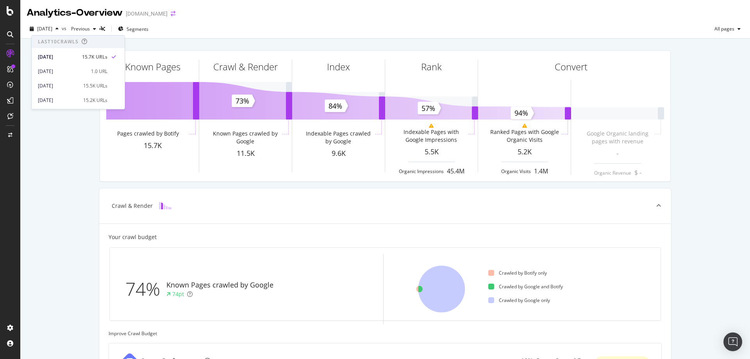
click at [175, 15] on icon "arrow-right-arrow-left" at bounding box center [173, 13] width 5 height 5
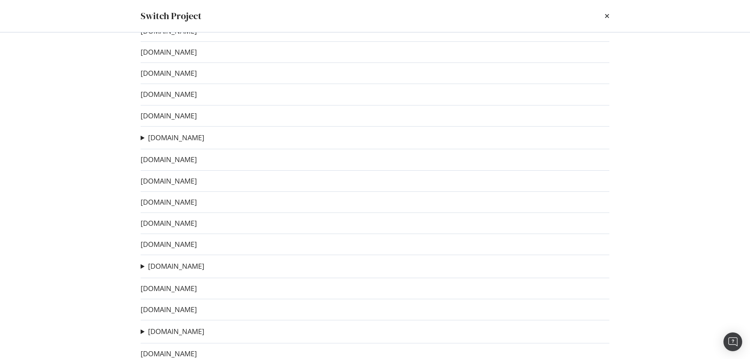
scroll to position [156, 0]
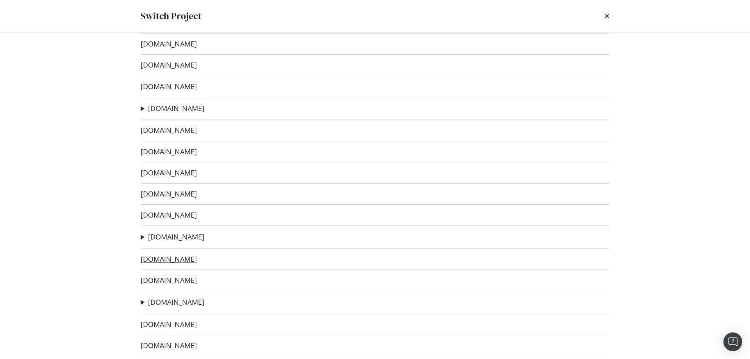
click at [197, 260] on link "[DOMAIN_NAME]" at bounding box center [169, 259] width 56 height 8
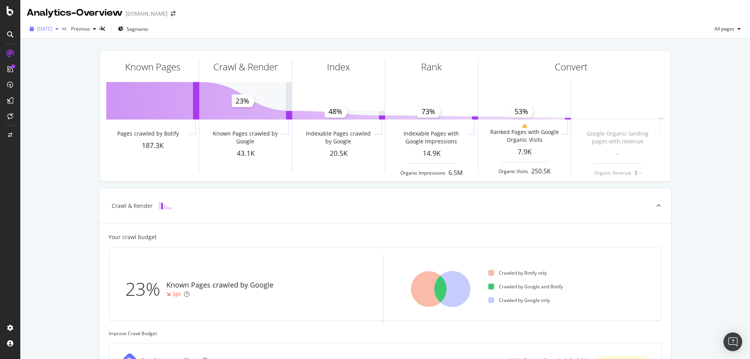
click at [51, 29] on span "[DATE]" at bounding box center [44, 28] width 15 height 7
click at [175, 15] on icon "arrow-right-arrow-left" at bounding box center [173, 13] width 5 height 5
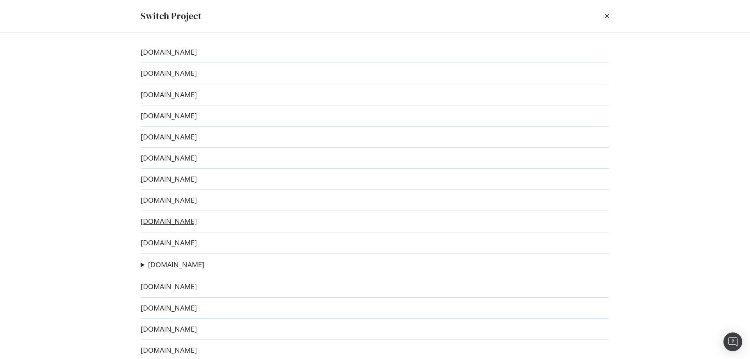
click at [179, 224] on link "[DOMAIN_NAME]" at bounding box center [169, 221] width 56 height 8
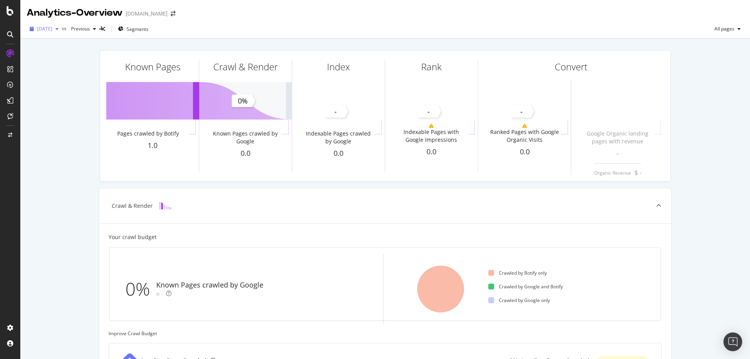
click at [52, 27] on span "[DATE]" at bounding box center [44, 28] width 15 height 7
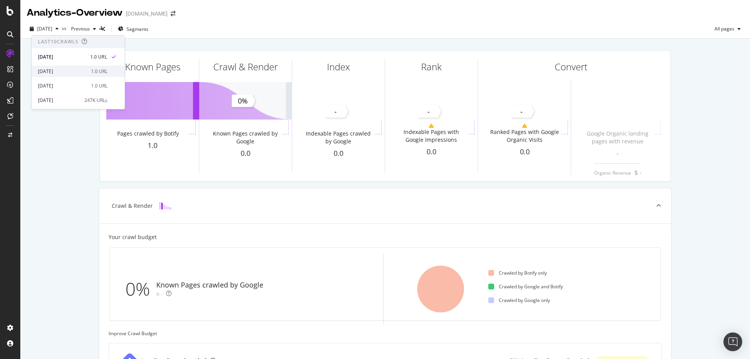
click at [66, 73] on div "[DATE]" at bounding box center [62, 71] width 48 height 7
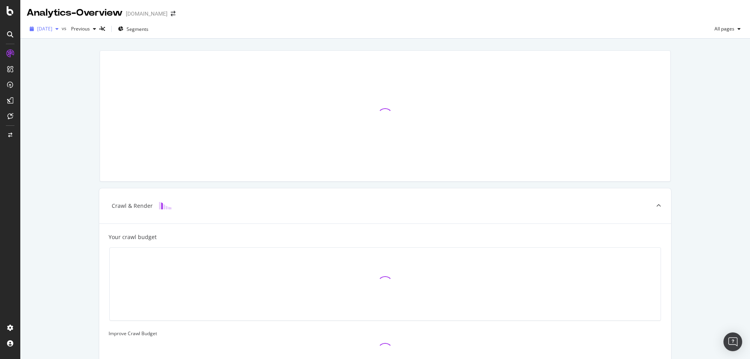
click at [46, 30] on span "[DATE]" at bounding box center [44, 28] width 15 height 7
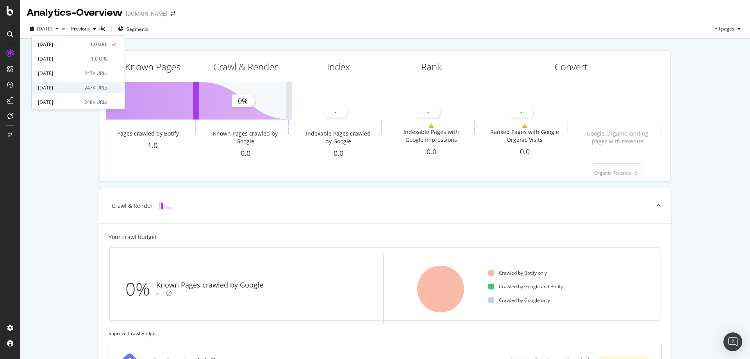
scroll to position [39, 0]
click at [63, 59] on div "[DATE]" at bounding box center [59, 61] width 42 height 7
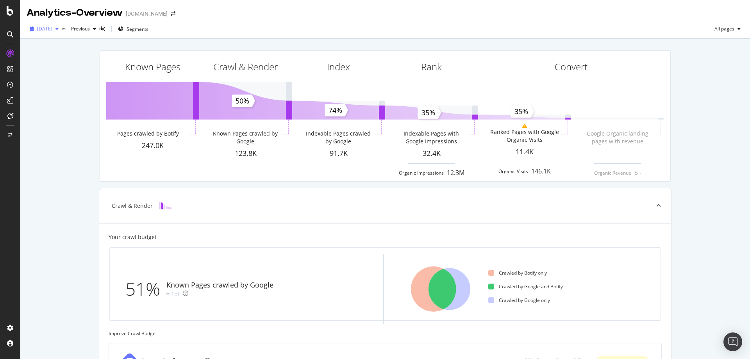
click at [52, 29] on span "[DATE]" at bounding box center [44, 28] width 15 height 7
click at [175, 13] on icon "arrow-right-arrow-left" at bounding box center [173, 13] width 5 height 5
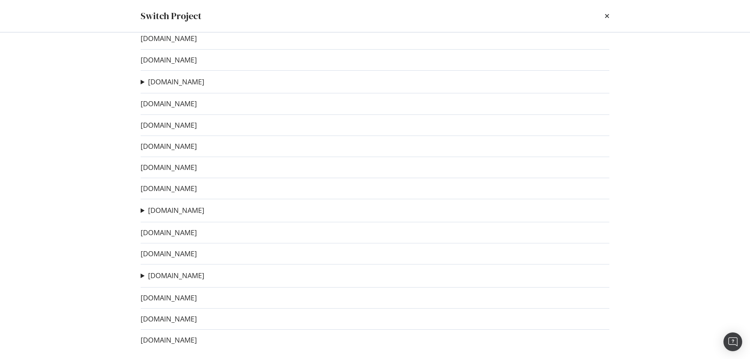
scroll to position [184, 0]
click at [195, 319] on link "[DOMAIN_NAME]" at bounding box center [169, 318] width 56 height 8
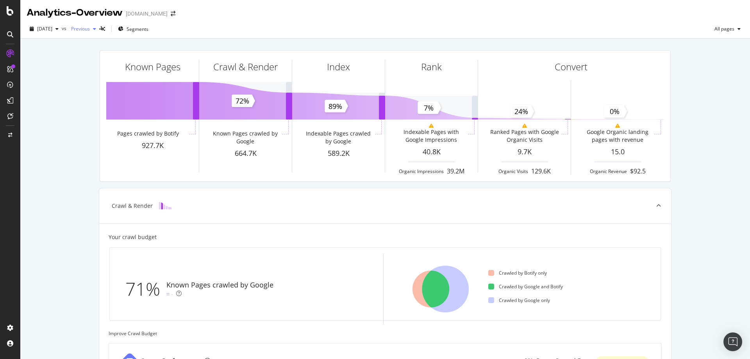
click at [90, 29] on span "Previous" at bounding box center [79, 28] width 22 height 7
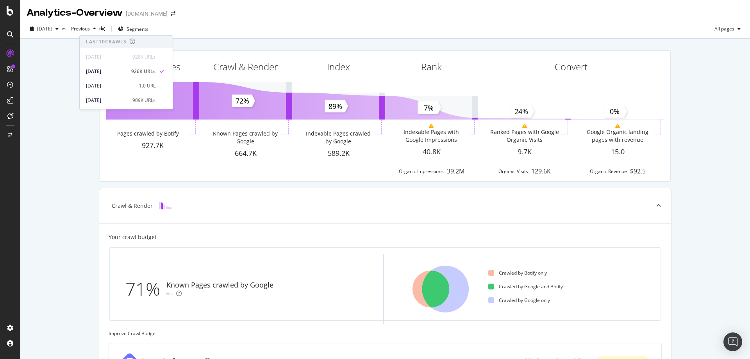
click at [236, 34] on div "[DATE] vs Previous Segments All pages" at bounding box center [385, 31] width 730 height 16
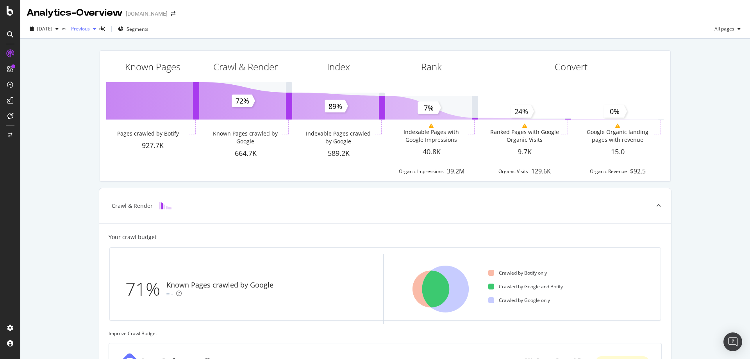
click at [90, 28] on span "Previous" at bounding box center [79, 28] width 22 height 7
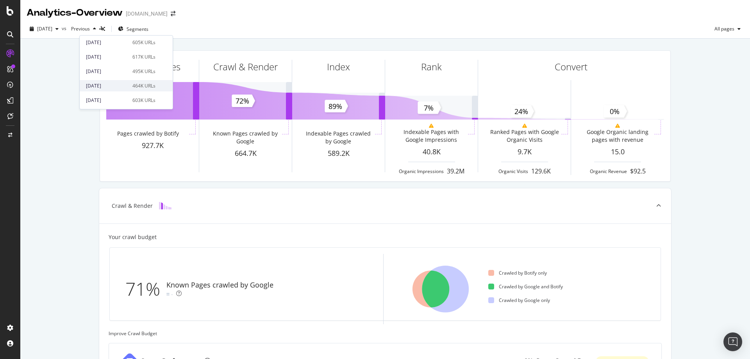
scroll to position [234, 0]
click at [118, 97] on div "[DATE]" at bounding box center [107, 96] width 42 height 7
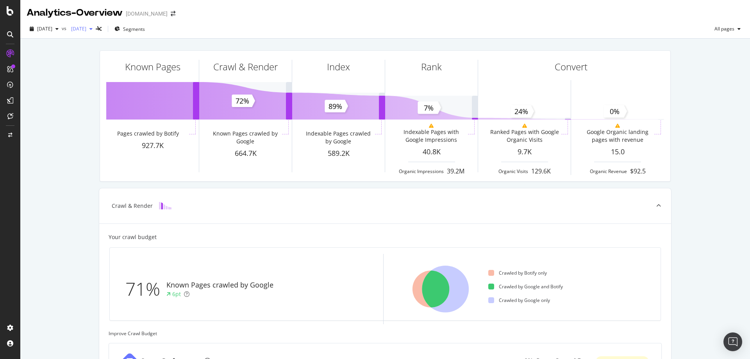
click at [86, 29] on span "[DATE]" at bounding box center [77, 28] width 18 height 7
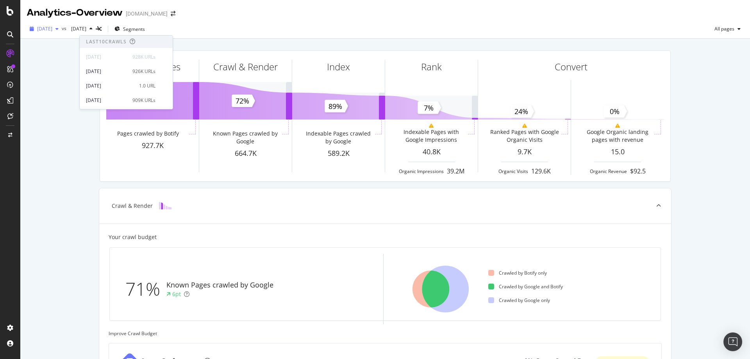
click at [52, 29] on span "[DATE]" at bounding box center [44, 28] width 15 height 7
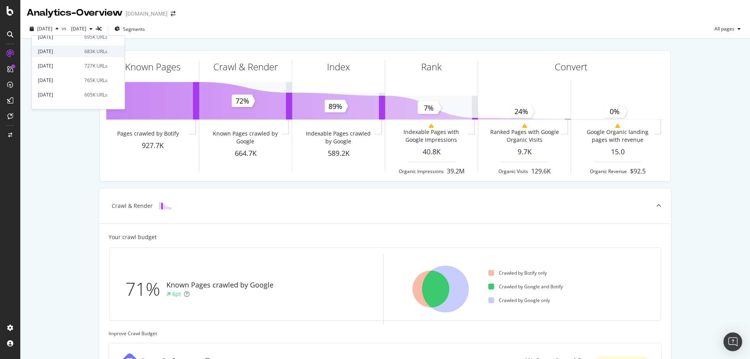
scroll to position [235, 0]
click at [72, 95] on div "[DATE]" at bounding box center [59, 95] width 42 height 7
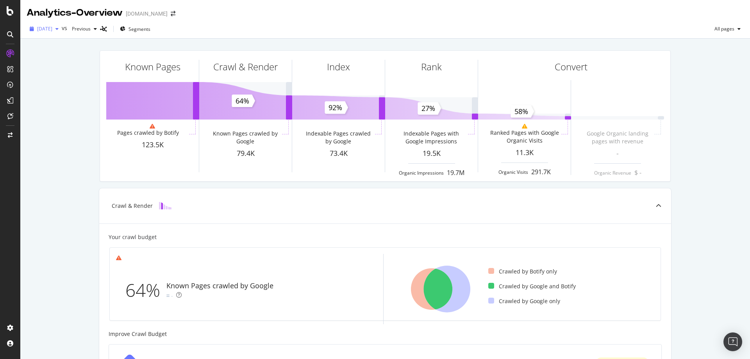
click at [44, 27] on span "[DATE]" at bounding box center [44, 28] width 15 height 7
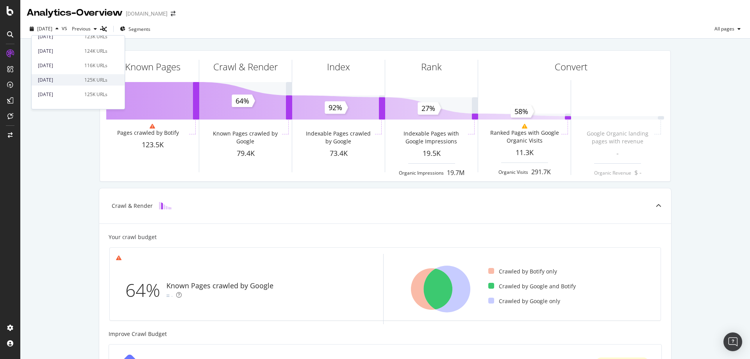
scroll to position [117, 0]
click at [63, 72] on div "[DATE]" at bounding box center [59, 69] width 42 height 7
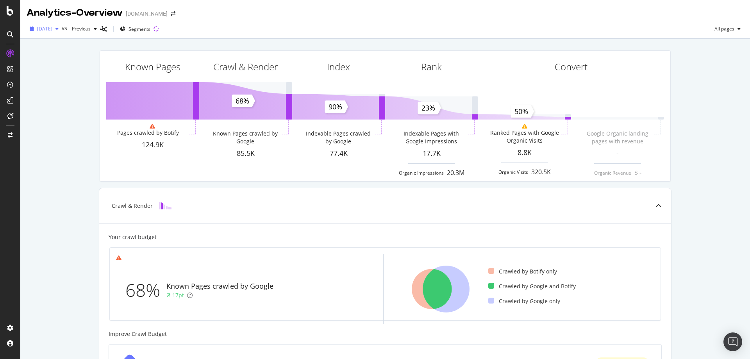
click at [52, 30] on span "[DATE]" at bounding box center [44, 28] width 15 height 7
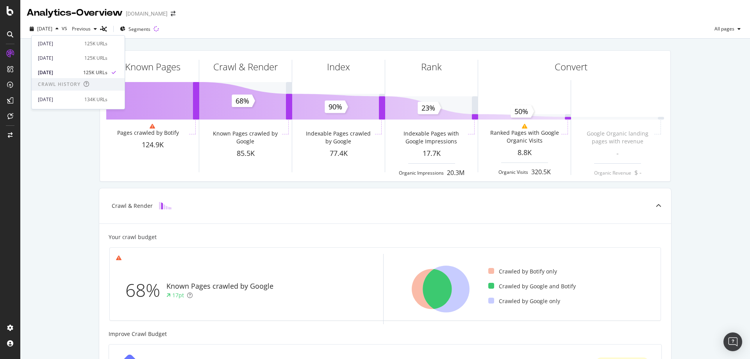
scroll to position [156, 0]
click at [71, 60] on div "[DATE]" at bounding box center [59, 57] width 42 height 7
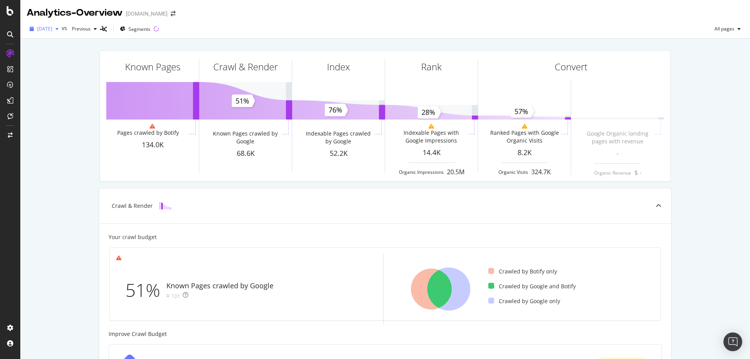
click at [52, 30] on span "[DATE]" at bounding box center [44, 28] width 15 height 7
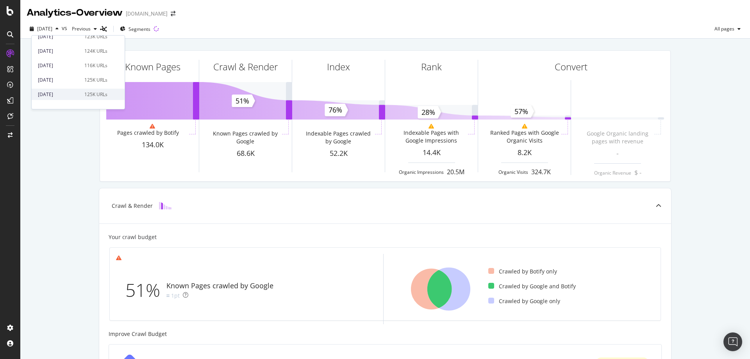
scroll to position [117, 0]
click at [52, 73] on div "2025 Jul. 4th 125K URLs" at bounding box center [78, 69] width 93 height 11
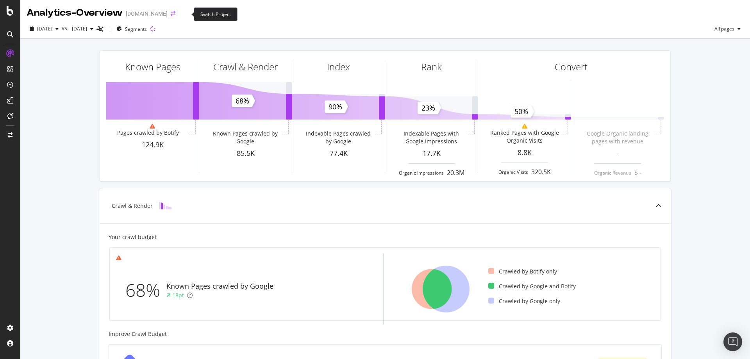
click at [175, 15] on icon "arrow-right-arrow-left" at bounding box center [173, 13] width 5 height 5
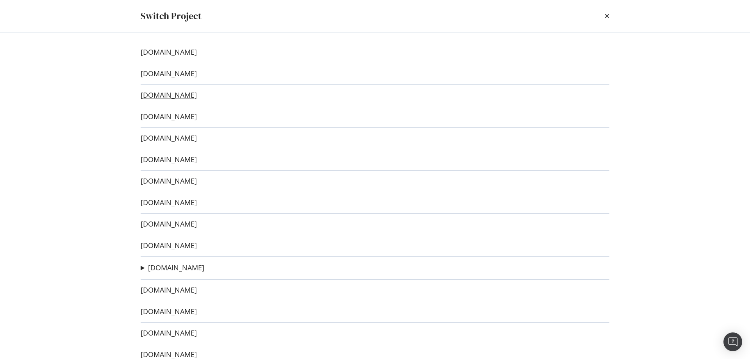
click at [172, 98] on link "[DOMAIN_NAME]" at bounding box center [169, 95] width 56 height 8
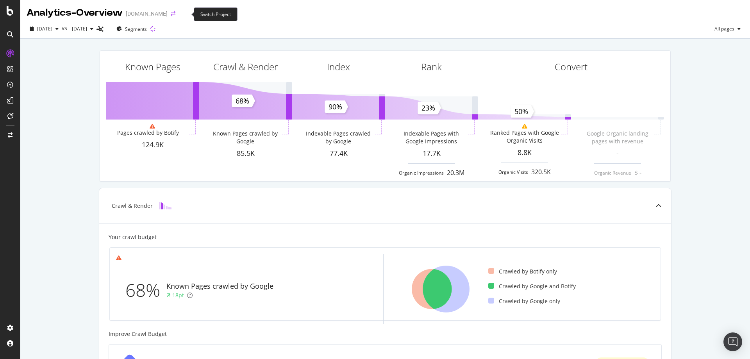
click at [175, 16] on icon "arrow-right-arrow-left" at bounding box center [173, 13] width 5 height 5
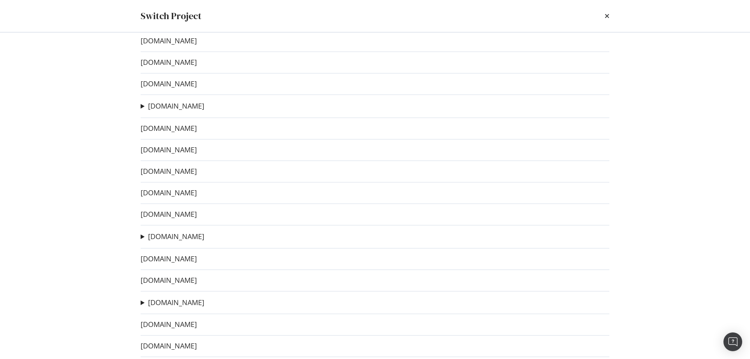
scroll to position [151, 0]
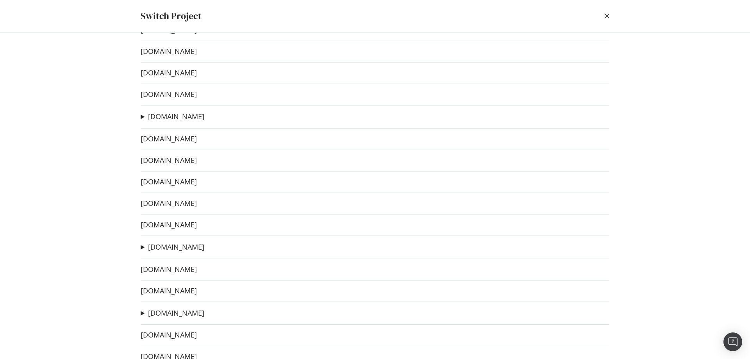
click at [183, 141] on link "[DOMAIN_NAME]" at bounding box center [169, 139] width 56 height 8
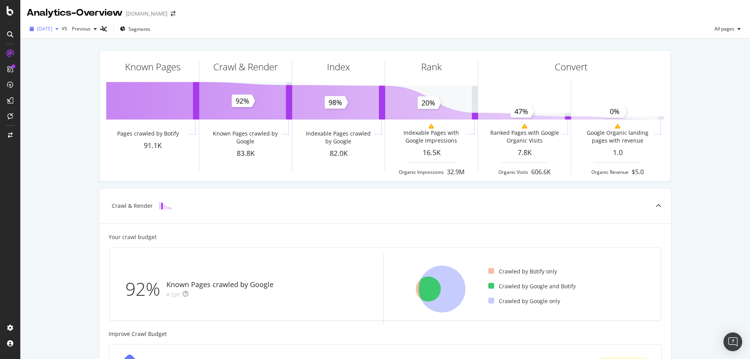
click at [52, 27] on span "[DATE]" at bounding box center [44, 28] width 15 height 7
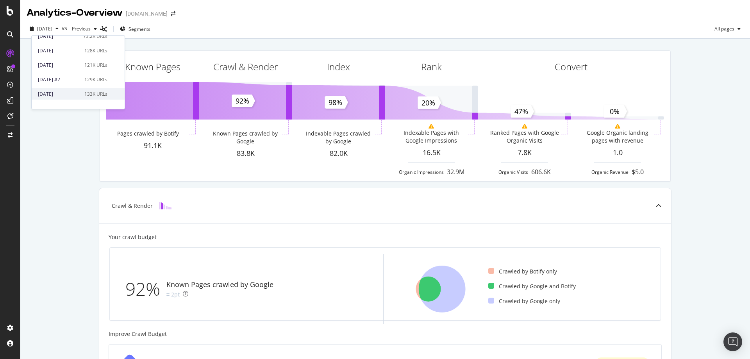
scroll to position [78, 0]
click at [65, 82] on div "[DATE] #2" at bounding box center [59, 80] width 42 height 7
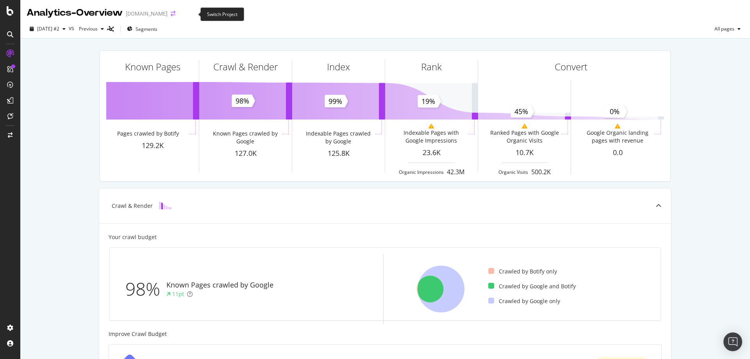
click at [175, 15] on icon "arrow-right-arrow-left" at bounding box center [173, 13] width 5 height 5
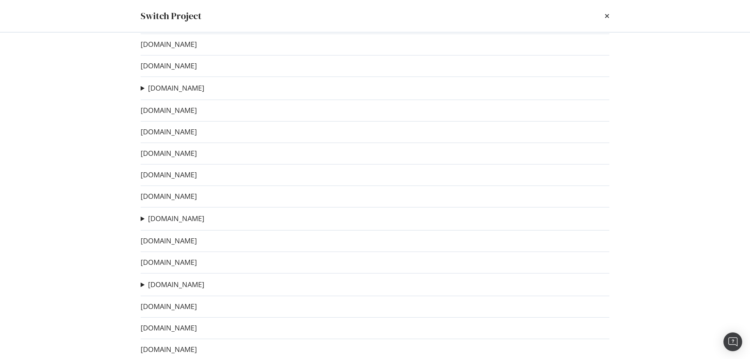
scroll to position [190, 0]
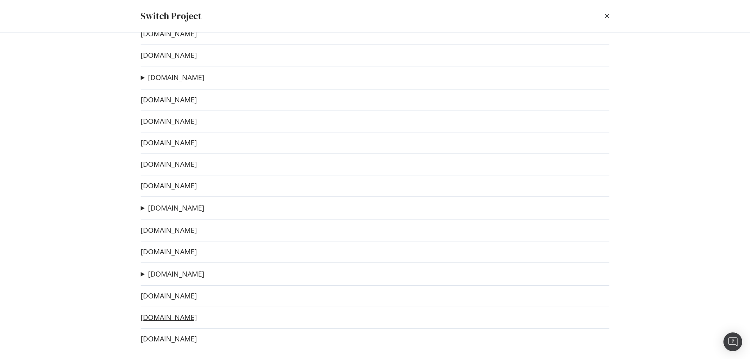
click at [182, 320] on link "[DOMAIN_NAME]" at bounding box center [169, 317] width 56 height 8
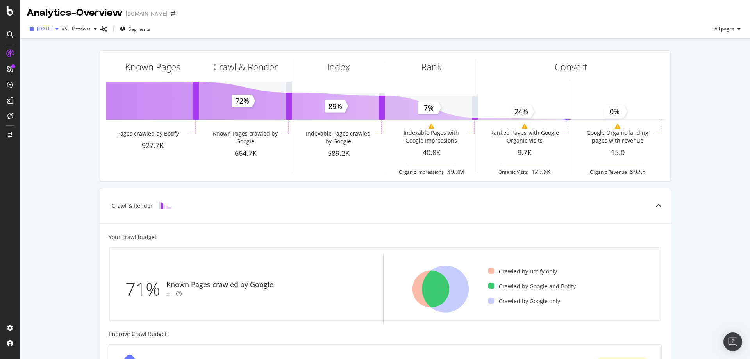
click at [52, 30] on span "[DATE]" at bounding box center [44, 28] width 15 height 7
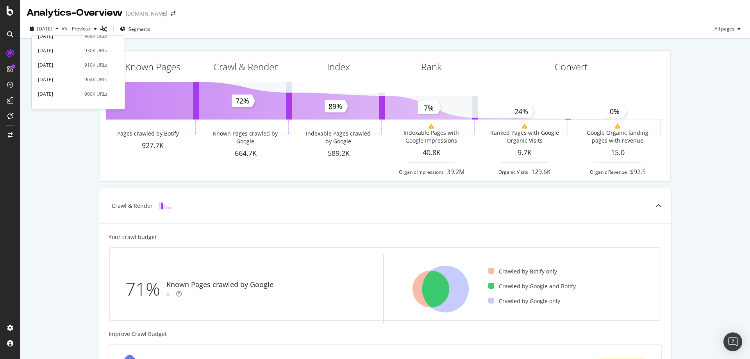
scroll to position [78, 0]
click at [65, 78] on div "[DATE]" at bounding box center [59, 80] width 42 height 7
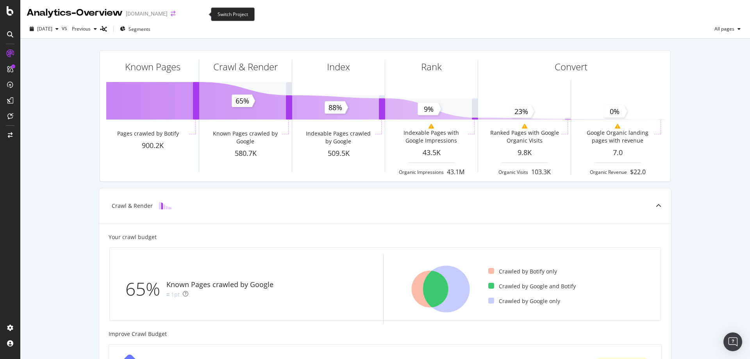
click at [175, 14] on icon "arrow-right-arrow-left" at bounding box center [173, 13] width 5 height 5
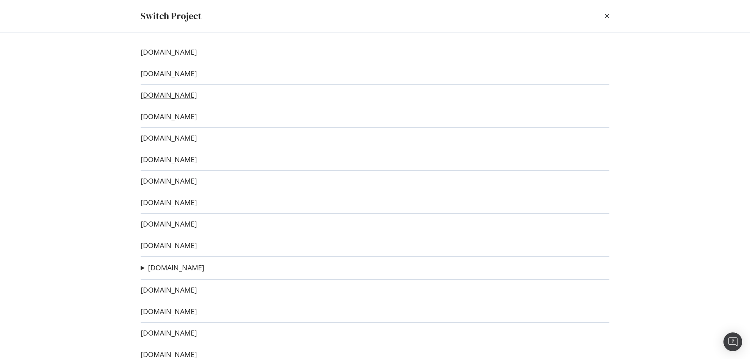
click at [183, 98] on link "[DOMAIN_NAME]" at bounding box center [169, 95] width 56 height 8
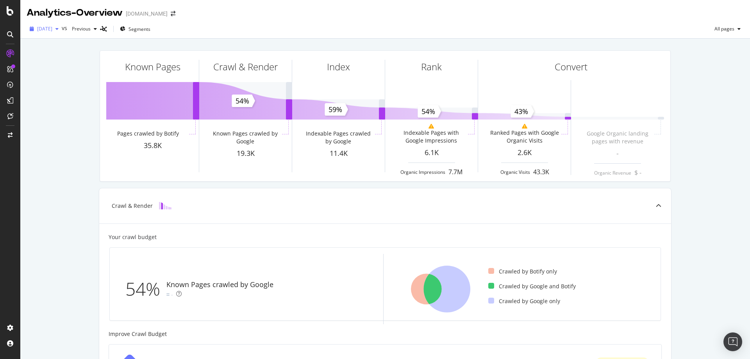
click at [46, 29] on span "[DATE]" at bounding box center [44, 28] width 15 height 7
click at [66, 95] on div "[DATE]" at bounding box center [59, 96] width 42 height 7
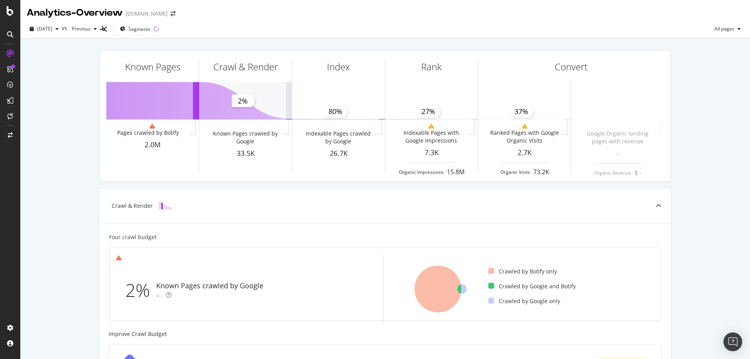
click at [147, 15] on div "[DOMAIN_NAME]" at bounding box center [147, 14] width 42 height 8
click at [174, 13] on span at bounding box center [173, 13] width 11 height 5
click at [175, 15] on icon "arrow-right-arrow-left" at bounding box center [173, 13] width 5 height 5
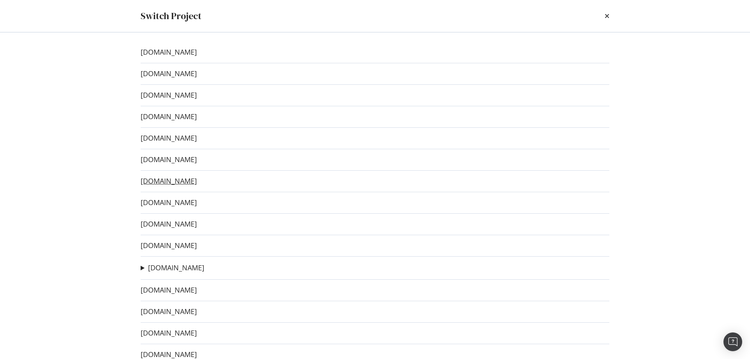
click at [194, 183] on link "[DOMAIN_NAME]" at bounding box center [169, 181] width 56 height 8
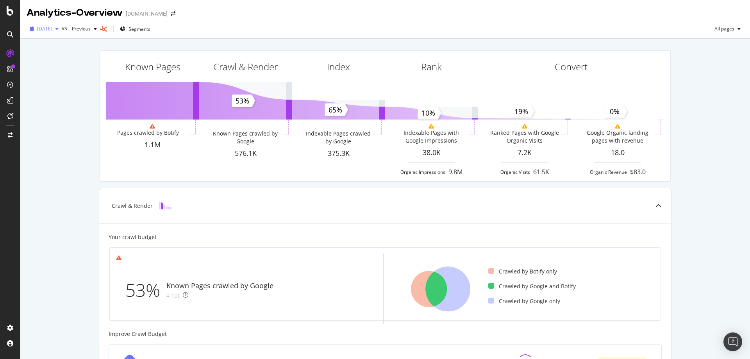
click at [47, 29] on span "[DATE]" at bounding box center [44, 28] width 15 height 7
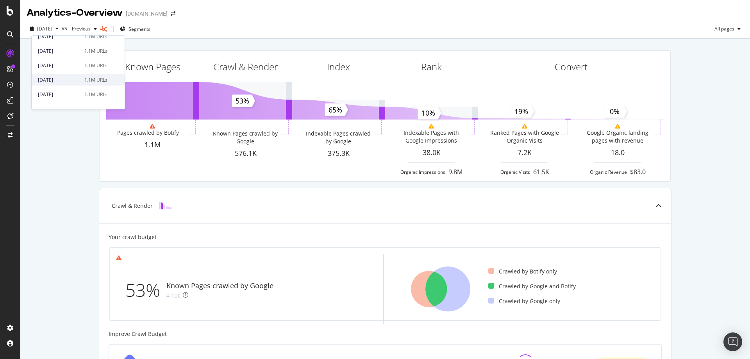
click at [62, 81] on div "[DATE]" at bounding box center [59, 80] width 42 height 7
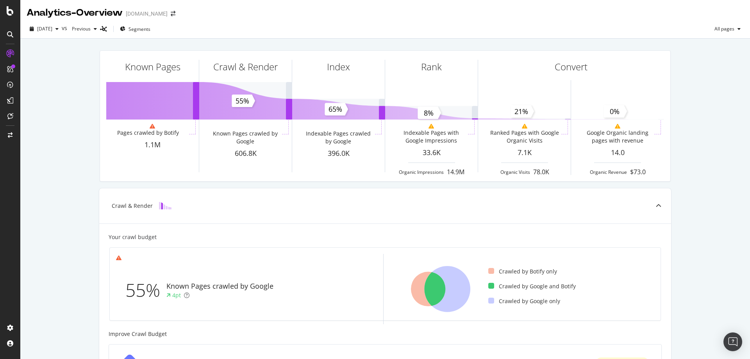
drag, startPoint x: 87, startPoint y: 138, endPoint x: 69, endPoint y: 147, distance: 20.1
click at [82, 139] on div "Known Pages Pages crawled by Botify 1.1M Crawl & Render Known Pages crawled by …" at bounding box center [385, 323] width 730 height 569
click at [175, 16] on icon "arrow-right-arrow-left" at bounding box center [173, 13] width 5 height 5
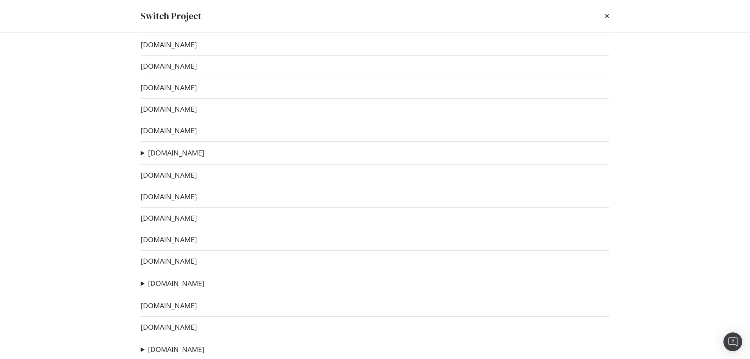
scroll to position [117, 0]
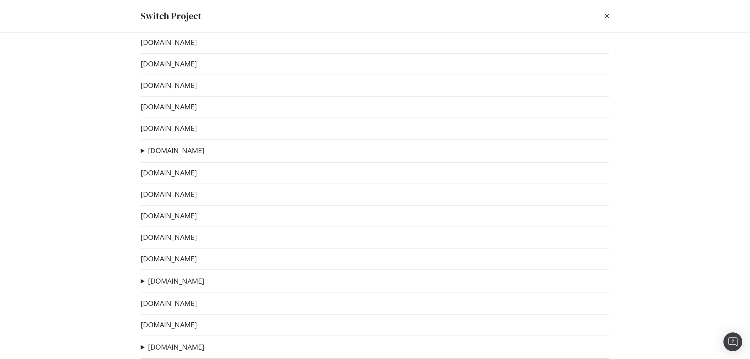
click at [197, 324] on link "[DOMAIN_NAME]" at bounding box center [169, 325] width 56 height 8
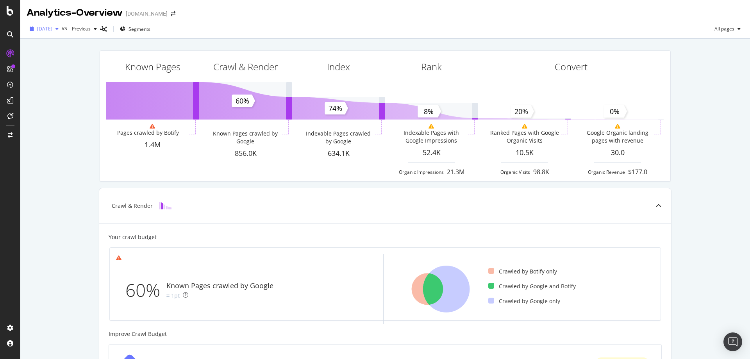
click at [52, 31] on span "[DATE]" at bounding box center [44, 28] width 15 height 7
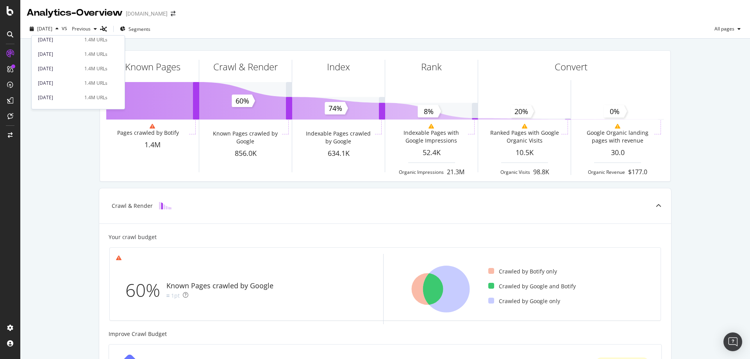
scroll to position [78, 0]
click at [72, 78] on div "[DATE]" at bounding box center [59, 80] width 42 height 7
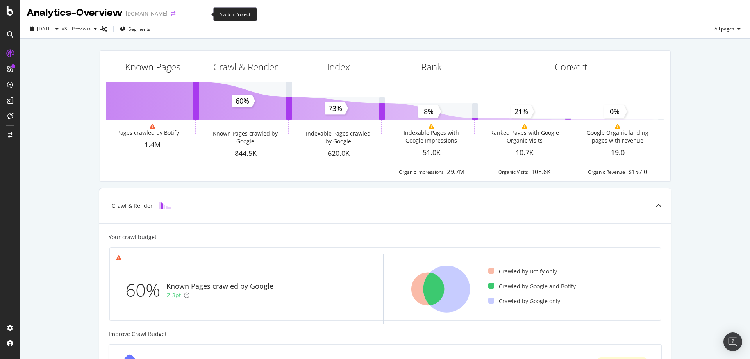
click at [175, 16] on icon "arrow-right-arrow-left" at bounding box center [173, 13] width 5 height 5
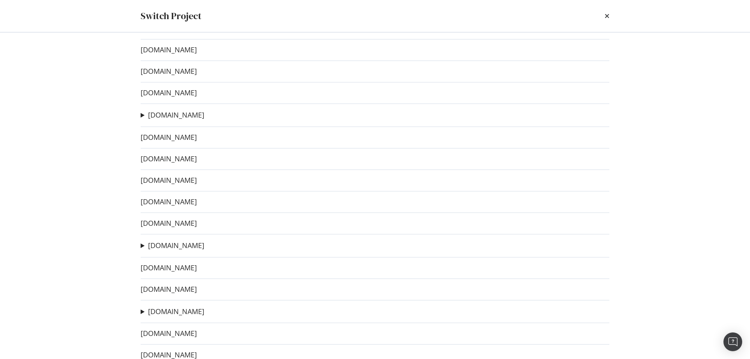
scroll to position [156, 0]
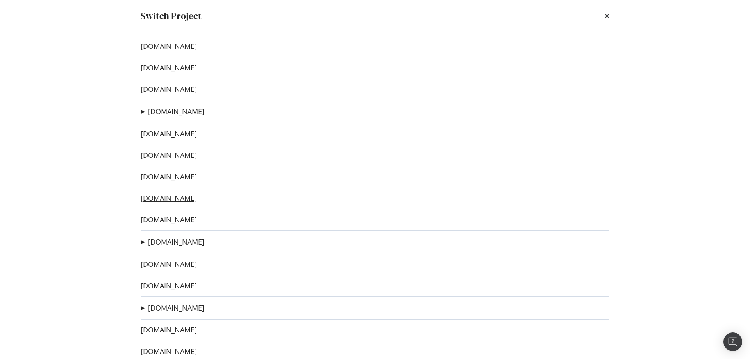
click at [177, 202] on link "[DOMAIN_NAME]" at bounding box center [169, 198] width 56 height 8
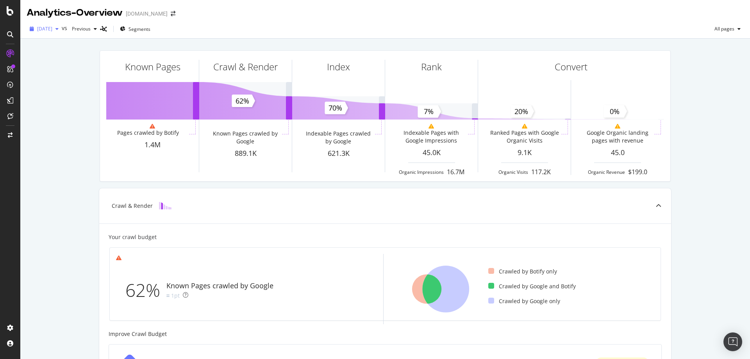
click at [52, 27] on span "[DATE]" at bounding box center [44, 28] width 15 height 7
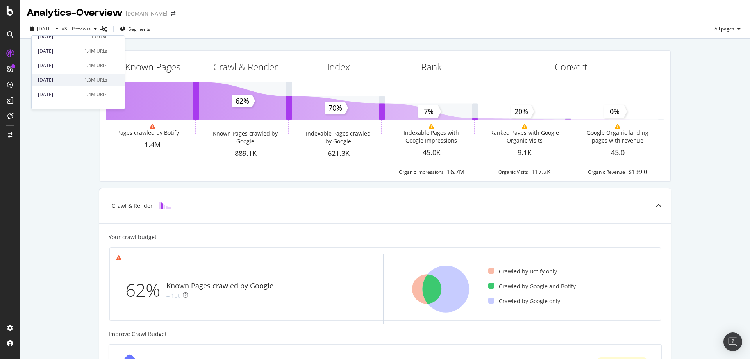
click at [67, 80] on div "[DATE]" at bounding box center [59, 80] width 42 height 7
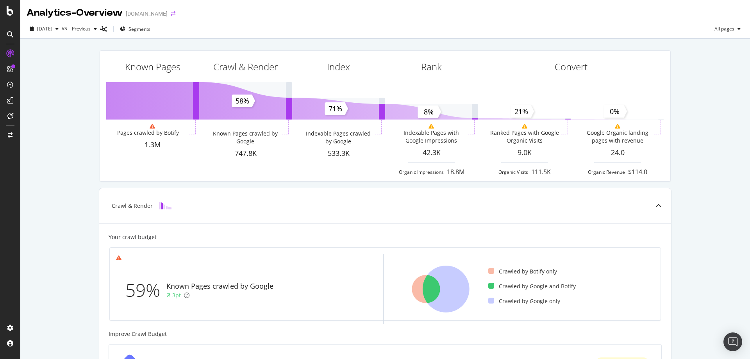
click at [175, 14] on icon "arrow-right-arrow-left" at bounding box center [173, 13] width 5 height 5
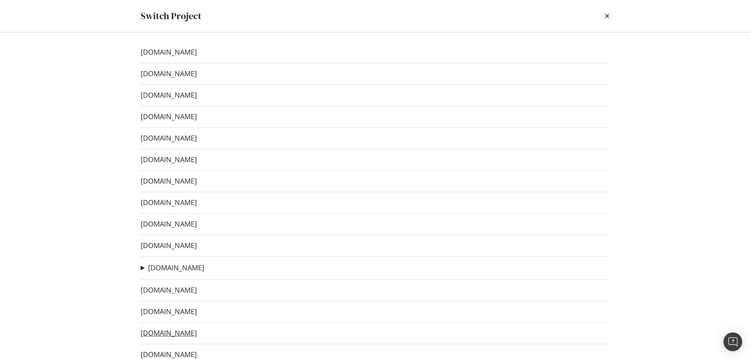
click at [184, 331] on link "[DOMAIN_NAME]" at bounding box center [169, 333] width 56 height 8
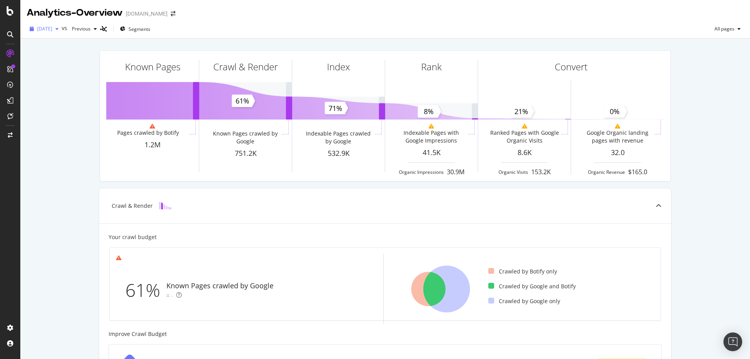
click at [52, 29] on span "[DATE]" at bounding box center [44, 28] width 15 height 7
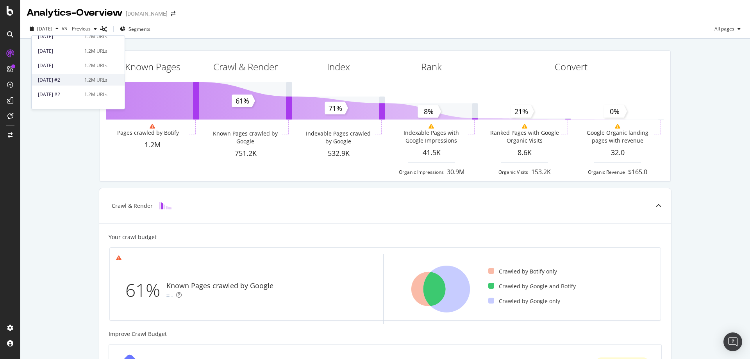
click at [63, 81] on div "[DATE] #2" at bounding box center [59, 80] width 42 height 7
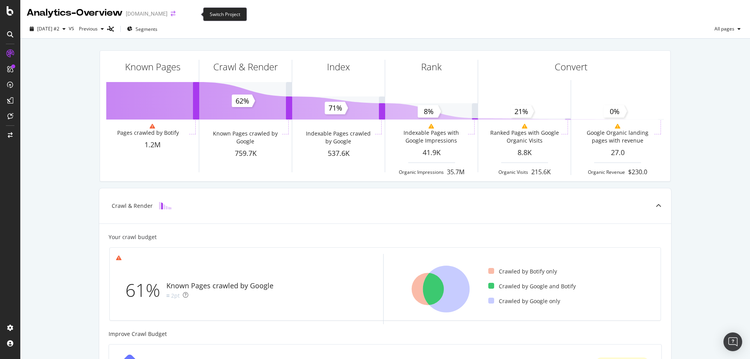
click at [175, 14] on icon "arrow-right-arrow-left" at bounding box center [173, 13] width 5 height 5
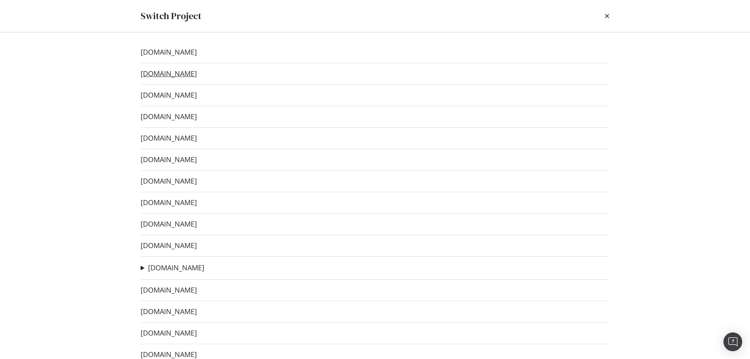
click at [193, 70] on link "[DOMAIN_NAME]" at bounding box center [169, 74] width 56 height 8
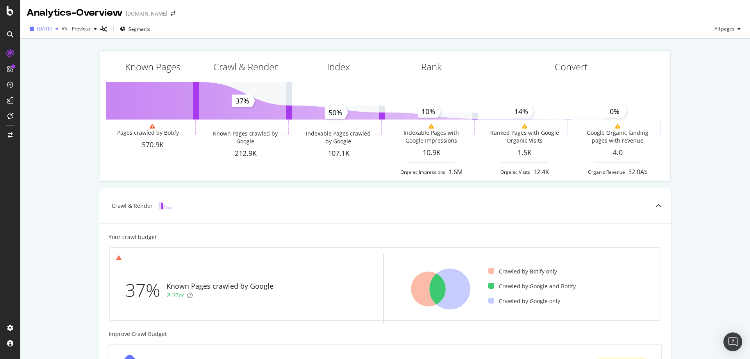
click at [52, 28] on span "[DATE]" at bounding box center [44, 28] width 15 height 7
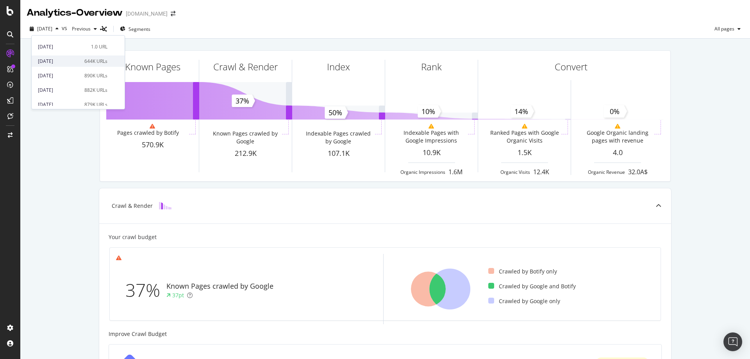
scroll to position [78, 0]
click at [61, 81] on div "[DATE]" at bounding box center [59, 80] width 42 height 7
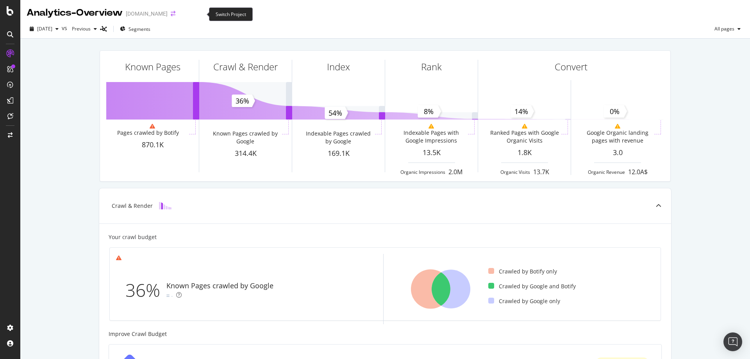
click at [175, 14] on icon "arrow-right-arrow-left" at bounding box center [173, 13] width 5 height 5
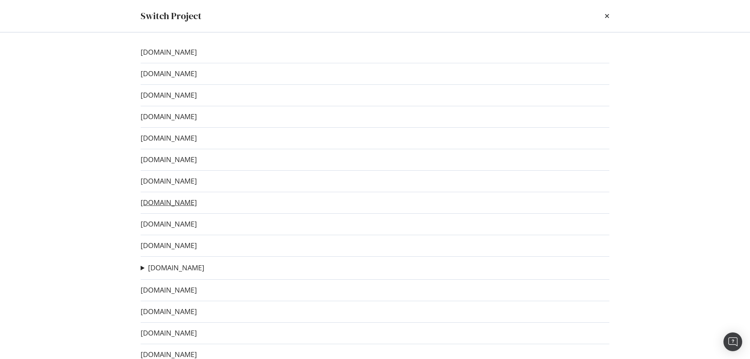
click at [197, 202] on link "[DOMAIN_NAME]" at bounding box center [169, 203] width 56 height 8
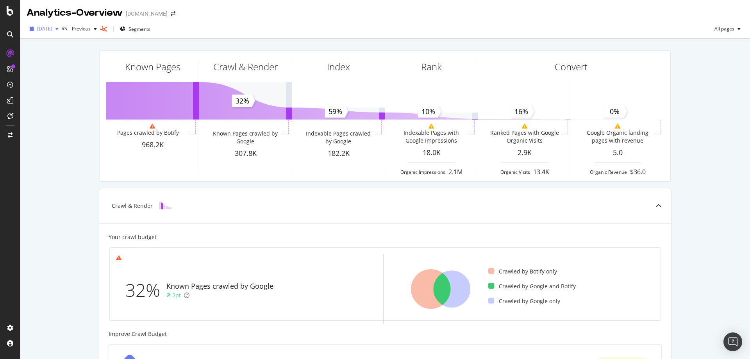
click at [44, 31] on span "[DATE]" at bounding box center [44, 28] width 15 height 7
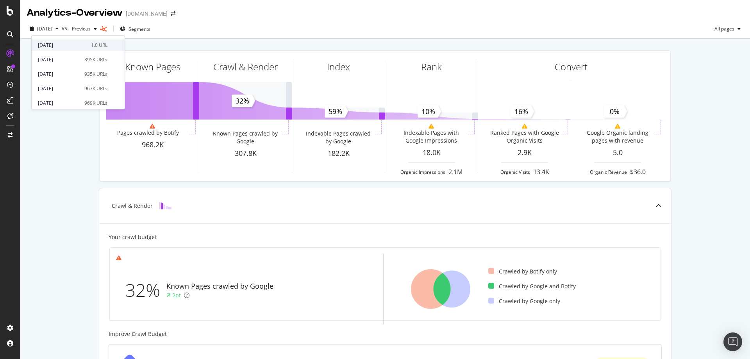
scroll to position [78, 0]
click at [68, 78] on div "[DATE]" at bounding box center [59, 80] width 42 height 7
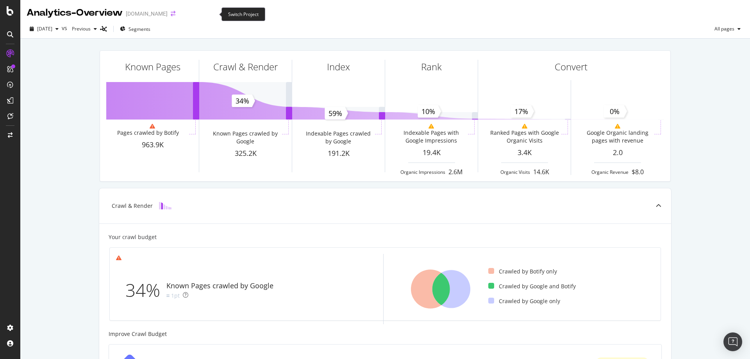
click at [175, 15] on icon "arrow-right-arrow-left" at bounding box center [173, 13] width 5 height 5
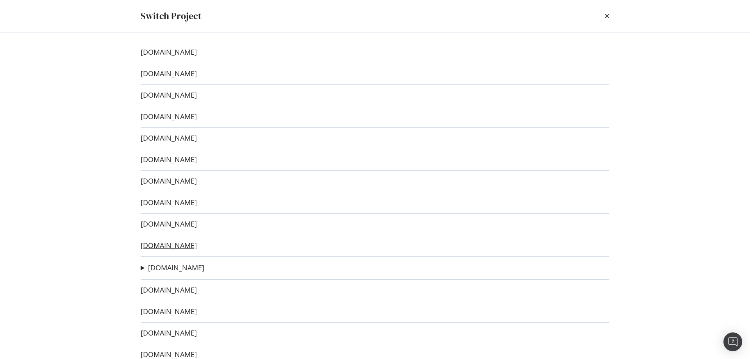
click at [197, 247] on link "[DOMAIN_NAME]" at bounding box center [169, 246] width 56 height 8
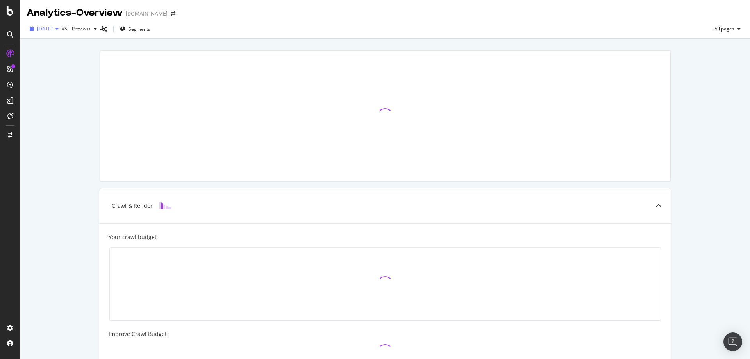
click at [50, 27] on span "[DATE]" at bounding box center [44, 28] width 15 height 7
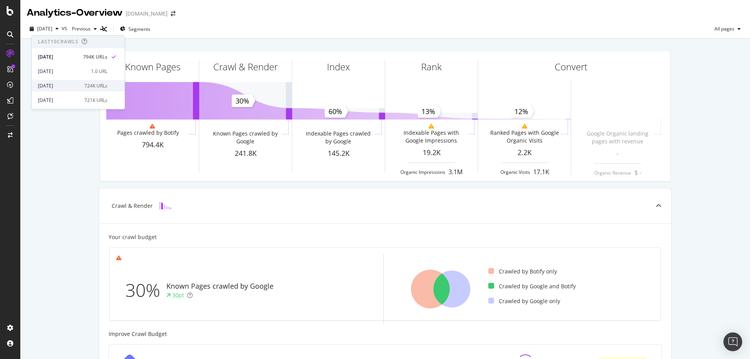
scroll to position [78, 0]
click at [63, 79] on div "[DATE]" at bounding box center [59, 80] width 42 height 7
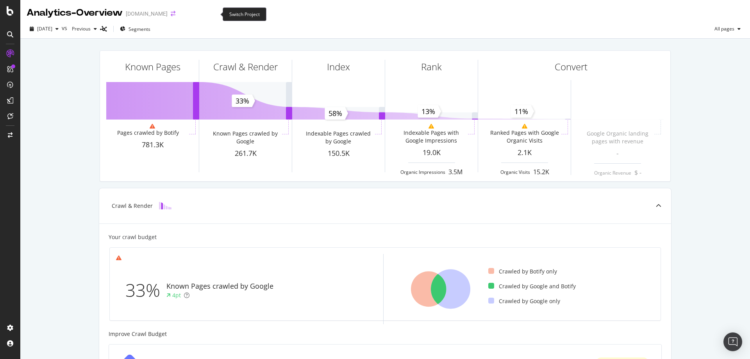
click at [175, 14] on icon "arrow-right-arrow-left" at bounding box center [173, 13] width 5 height 5
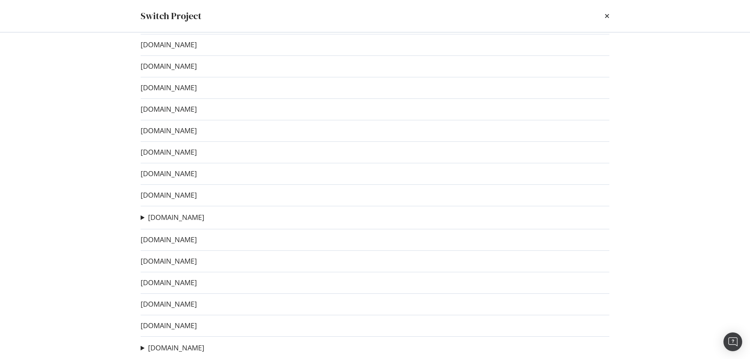
scroll to position [190, 0]
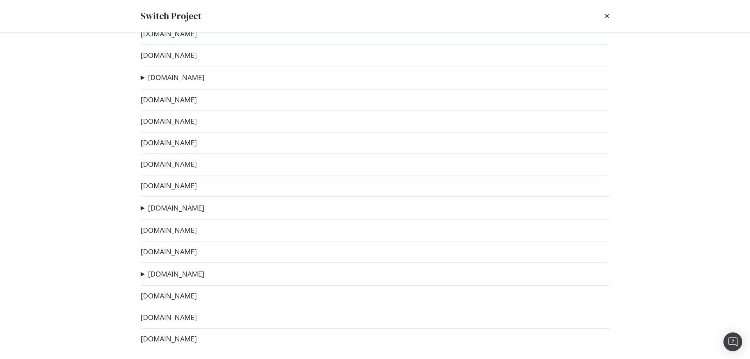
click at [197, 337] on link "[DOMAIN_NAME]" at bounding box center [169, 339] width 56 height 8
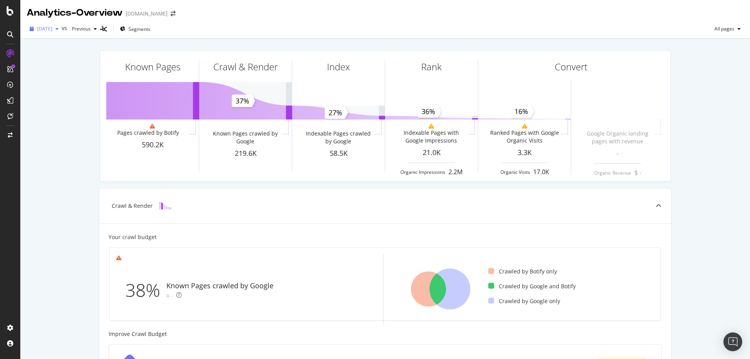
click at [52, 29] on span "[DATE]" at bounding box center [44, 28] width 15 height 7
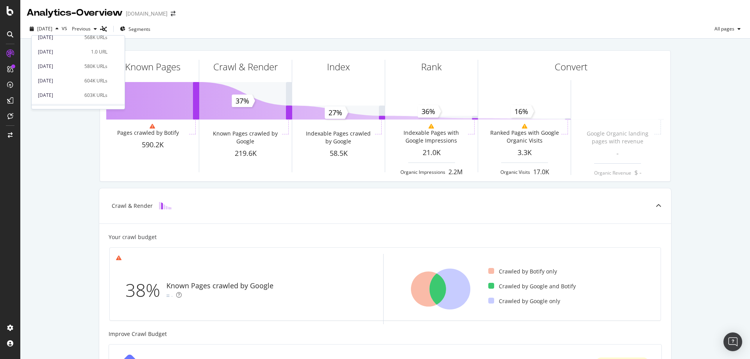
scroll to position [78, 0]
click at [66, 77] on div "2025 Jun. 20th" at bounding box center [59, 80] width 42 height 7
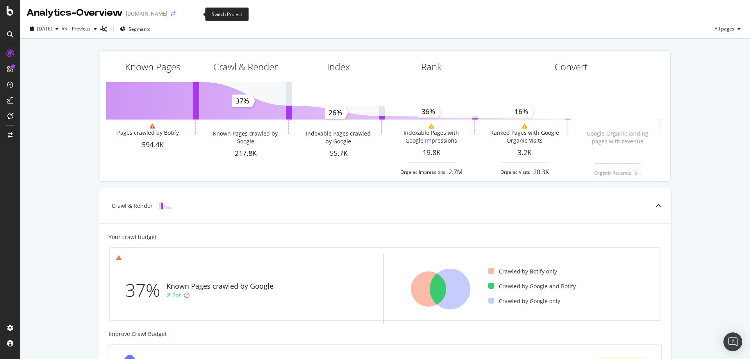
click at [175, 13] on icon "arrow-right-arrow-left" at bounding box center [173, 13] width 5 height 5
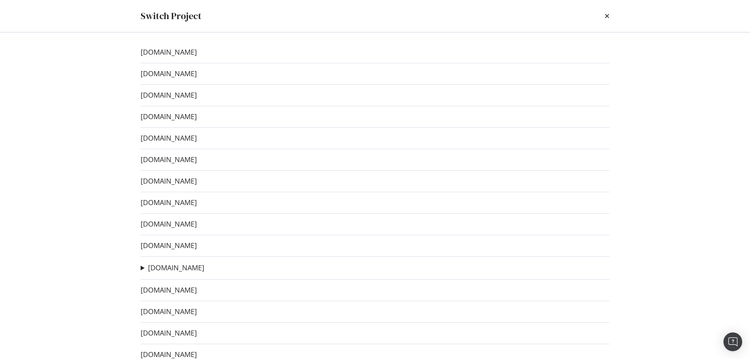
scroll to position [190, 0]
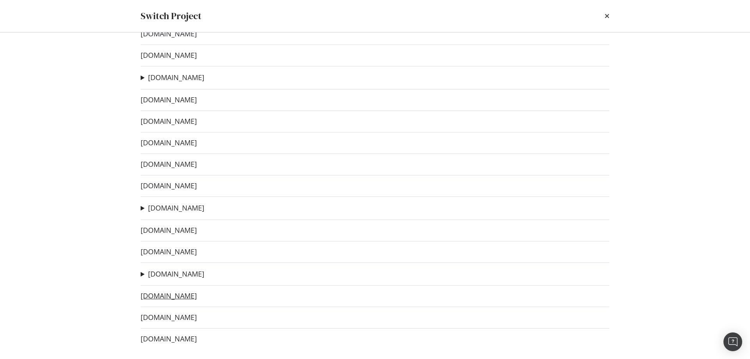
click at [197, 298] on link "[DOMAIN_NAME]" at bounding box center [169, 296] width 56 height 8
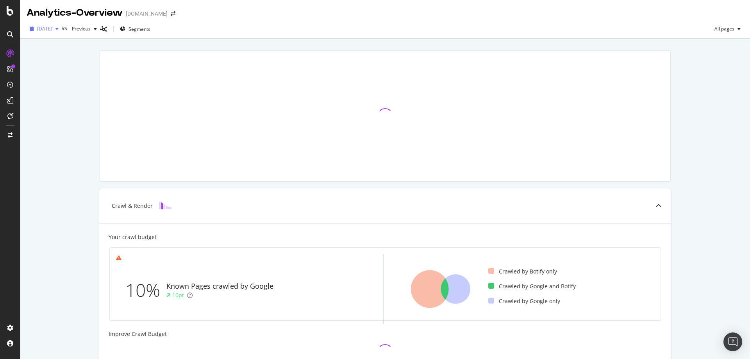
click at [60, 35] on div "[DATE]" at bounding box center [44, 29] width 35 height 12
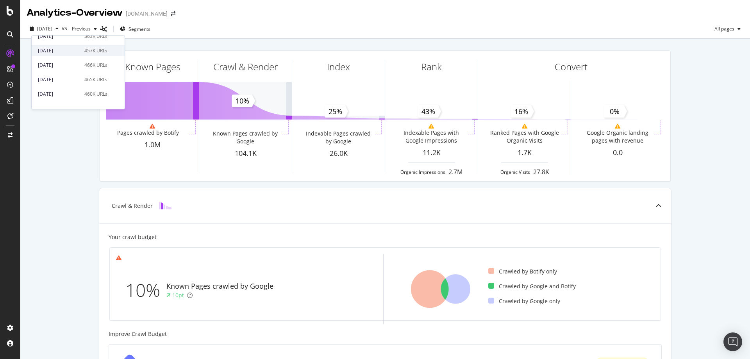
scroll to position [78, 0]
click at [65, 81] on div "[DATE]" at bounding box center [59, 80] width 42 height 7
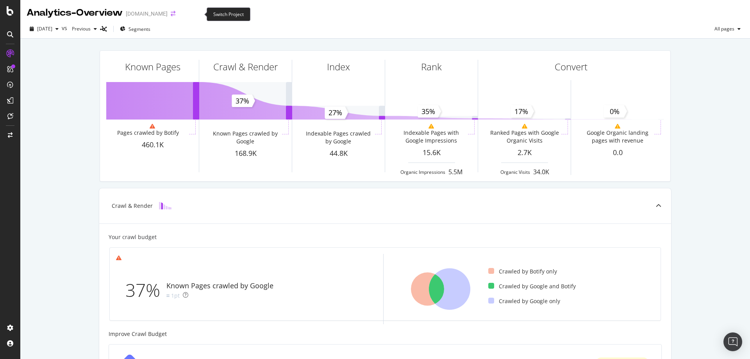
click at [175, 12] on icon "arrow-right-arrow-left" at bounding box center [173, 13] width 5 height 5
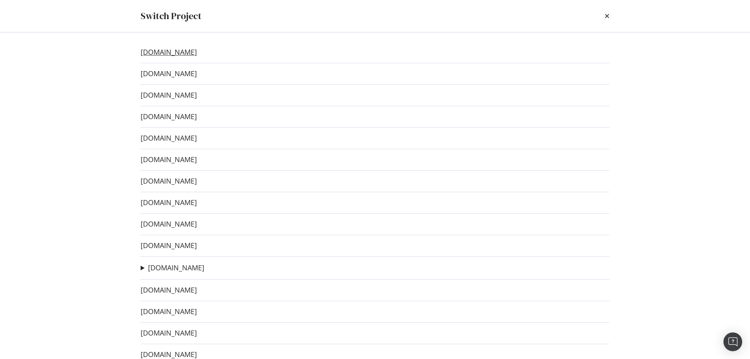
click at [175, 52] on link "[DOMAIN_NAME]" at bounding box center [169, 52] width 56 height 8
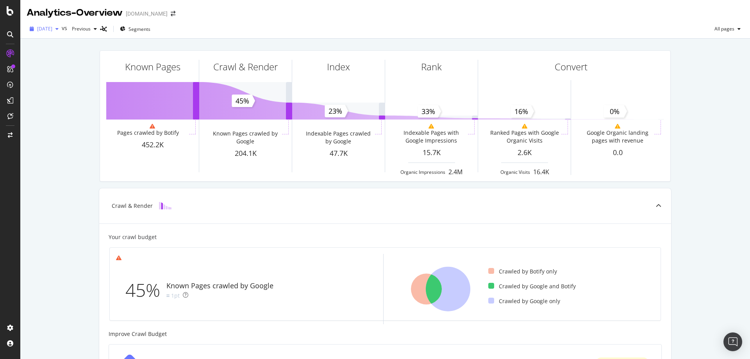
click at [52, 30] on span "[DATE]" at bounding box center [44, 28] width 15 height 7
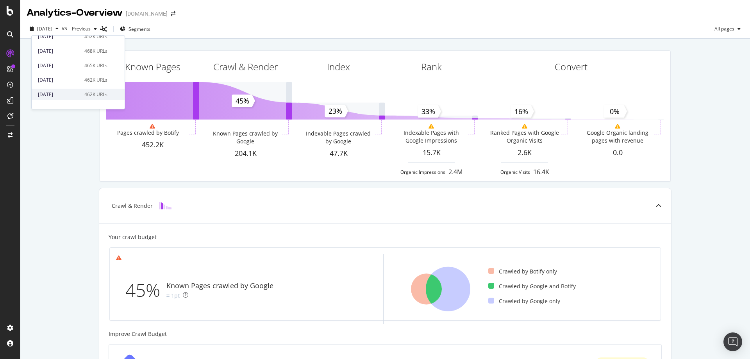
click at [66, 95] on div "[DATE]" at bounding box center [59, 94] width 42 height 7
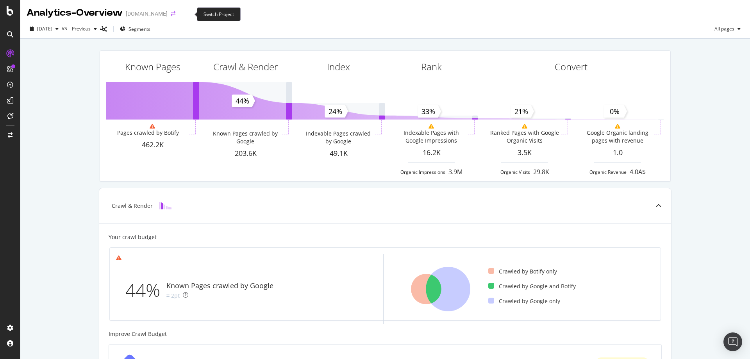
click at [175, 14] on icon "arrow-right-arrow-left" at bounding box center [173, 13] width 5 height 5
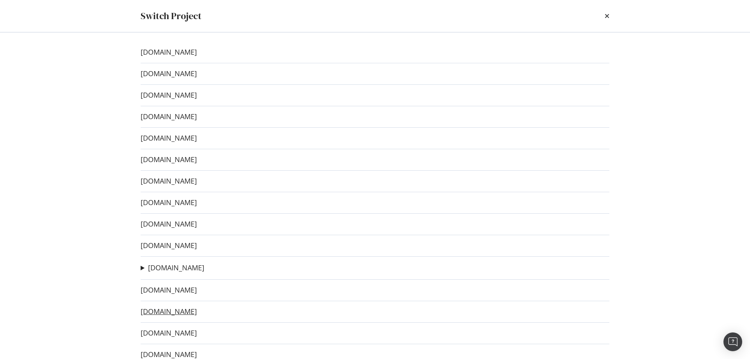
click at [197, 313] on link "[DOMAIN_NAME]" at bounding box center [169, 312] width 56 height 8
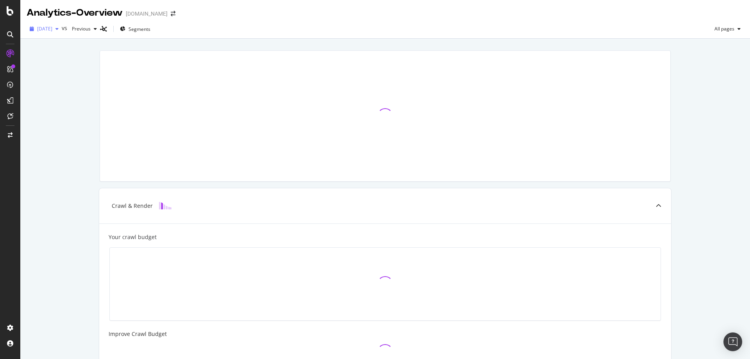
click at [51, 26] on span "[DATE]" at bounding box center [44, 28] width 15 height 7
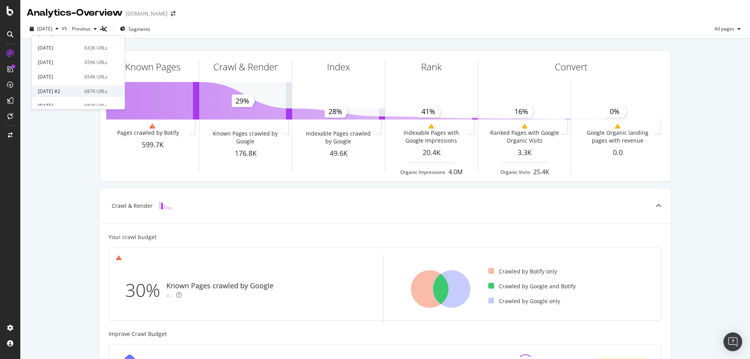
scroll to position [78, 0]
click at [75, 78] on div "[DATE] #2" at bounding box center [59, 80] width 42 height 7
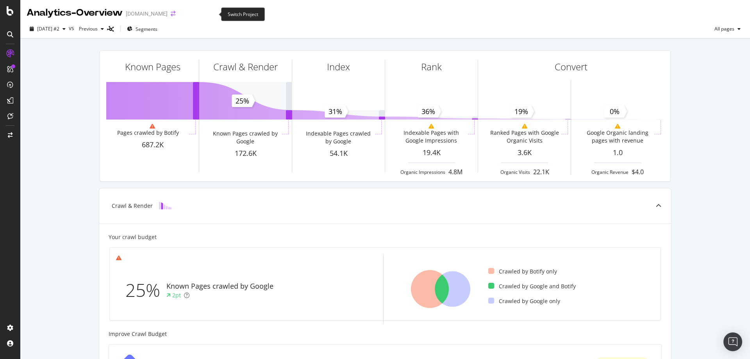
click at [175, 12] on icon "arrow-right-arrow-left" at bounding box center [173, 13] width 5 height 5
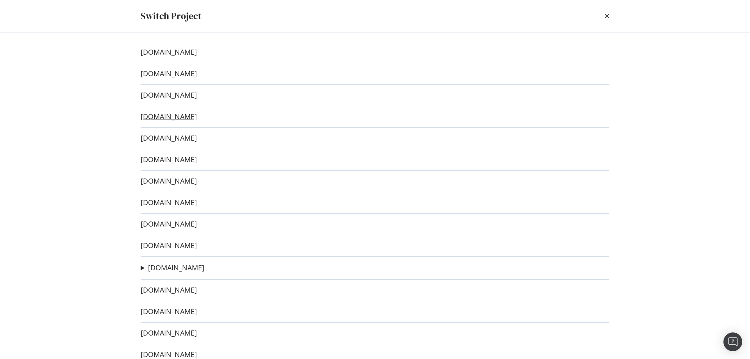
click at [197, 120] on link "[DOMAIN_NAME]" at bounding box center [169, 117] width 56 height 8
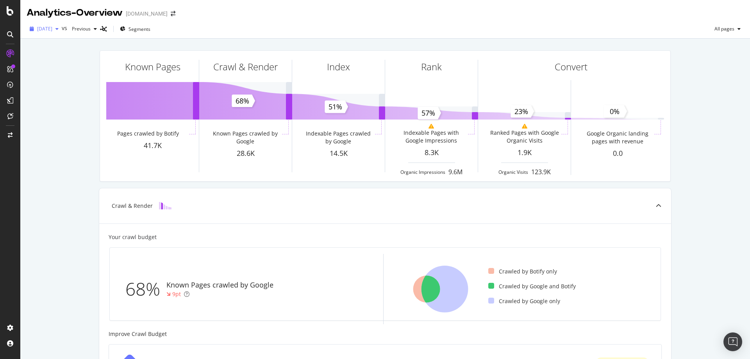
drag, startPoint x: 48, startPoint y: 31, endPoint x: 54, endPoint y: 34, distance: 6.5
click at [48, 31] on span "[DATE]" at bounding box center [44, 28] width 15 height 7
click at [66, 55] on div "[DATE]" at bounding box center [59, 55] width 42 height 7
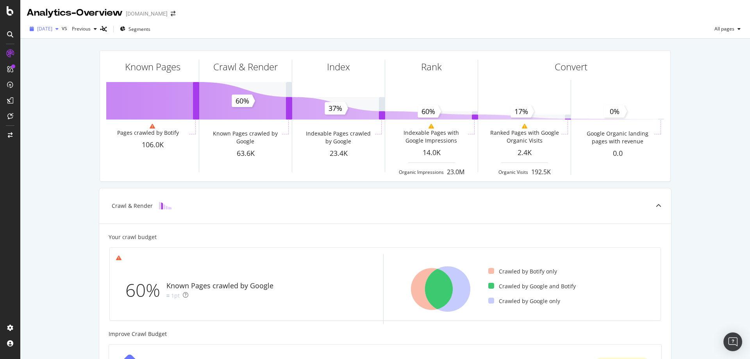
click at [52, 28] on span "[DATE]" at bounding box center [44, 28] width 15 height 7
click at [66, 70] on div "[DATE]" at bounding box center [58, 71] width 41 height 7
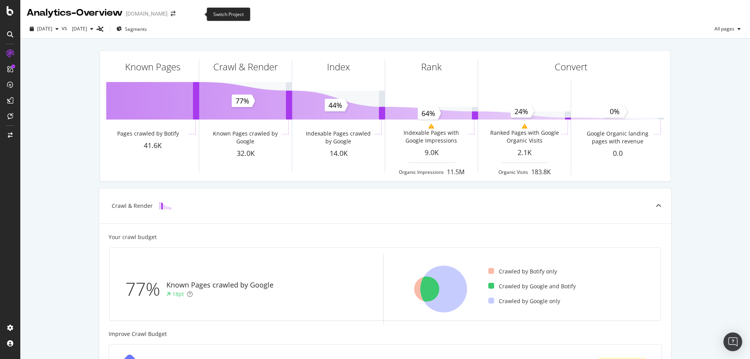
click at [179, 15] on span at bounding box center [173, 13] width 11 height 5
click at [179, 14] on span at bounding box center [173, 13] width 11 height 5
click at [175, 12] on icon "arrow-right-arrow-left" at bounding box center [173, 13] width 5 height 5
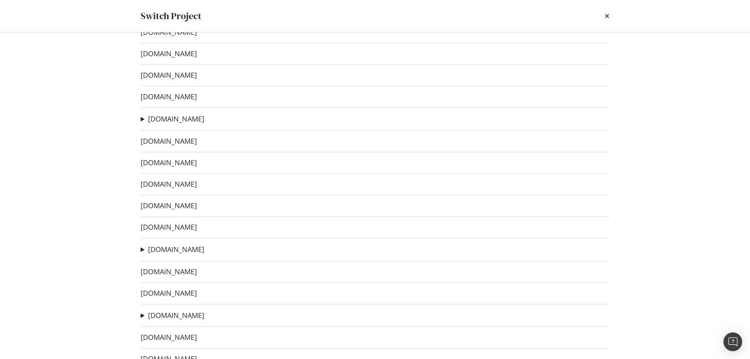
scroll to position [156, 0]
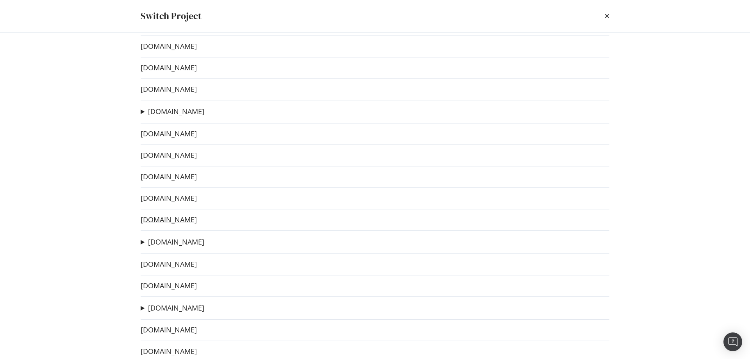
click at [180, 222] on link "[DOMAIN_NAME]" at bounding box center [169, 220] width 56 height 8
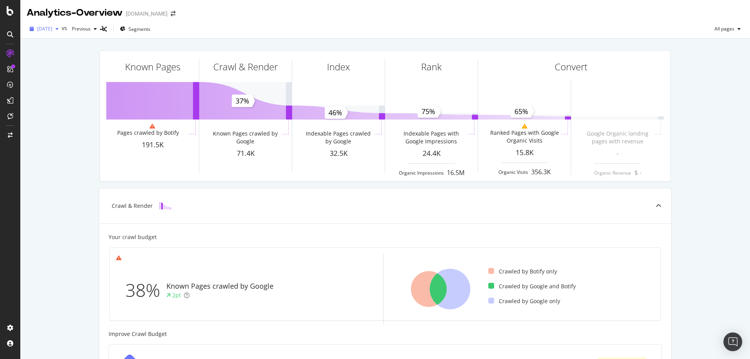
click at [52, 30] on span "[DATE]" at bounding box center [44, 28] width 15 height 7
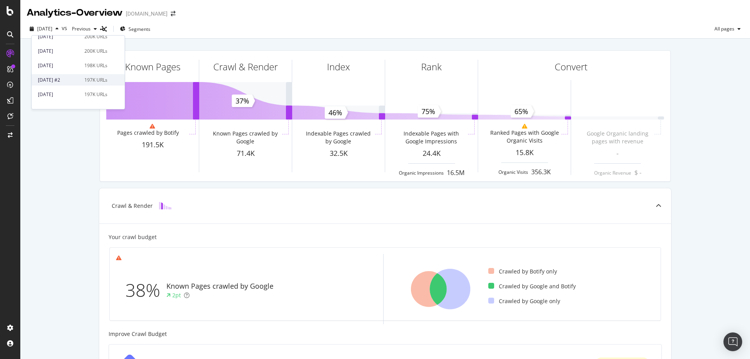
click at [66, 82] on div "[DATE] #2" at bounding box center [59, 80] width 42 height 7
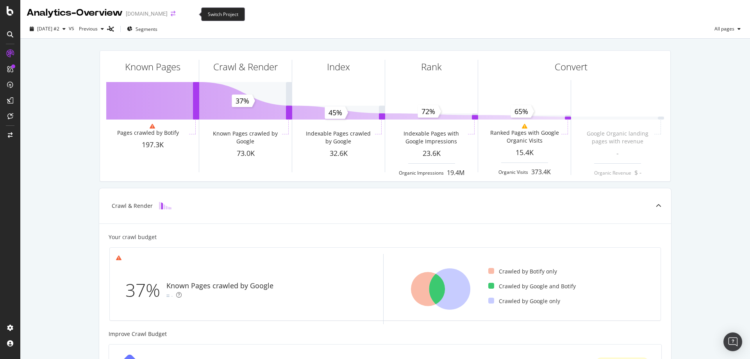
click at [175, 16] on icon "arrow-right-arrow-left" at bounding box center [173, 13] width 5 height 5
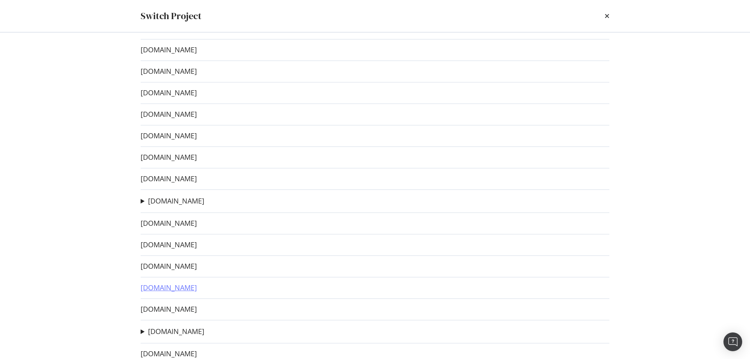
scroll to position [190, 0]
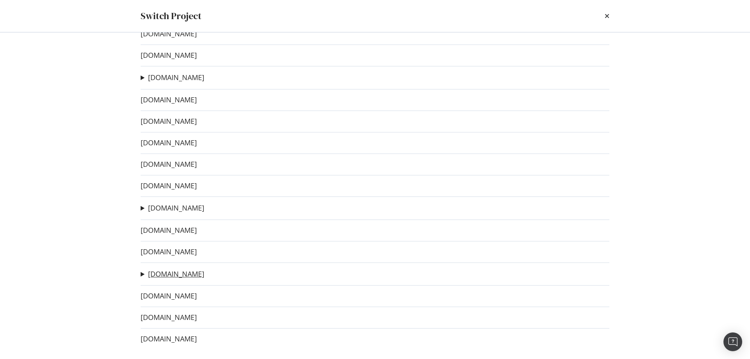
click at [173, 273] on link "[DOMAIN_NAME]" at bounding box center [176, 274] width 56 height 8
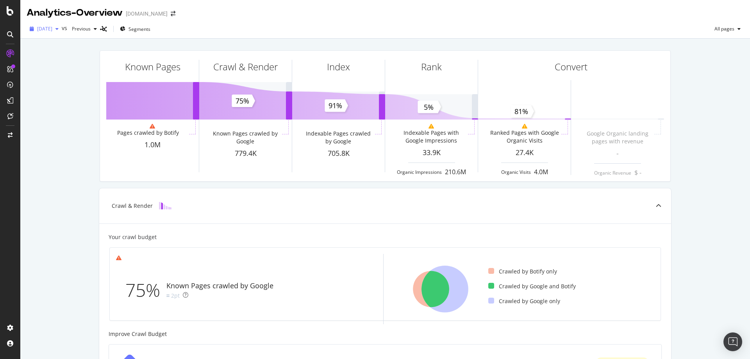
click at [52, 32] on span "[DATE]" at bounding box center [44, 28] width 15 height 7
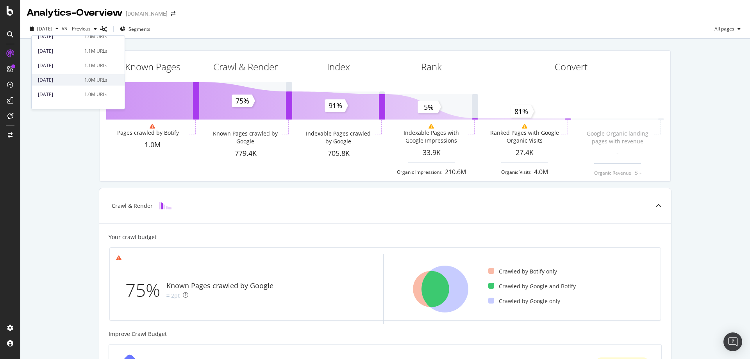
click at [64, 81] on div "[DATE]" at bounding box center [59, 80] width 42 height 7
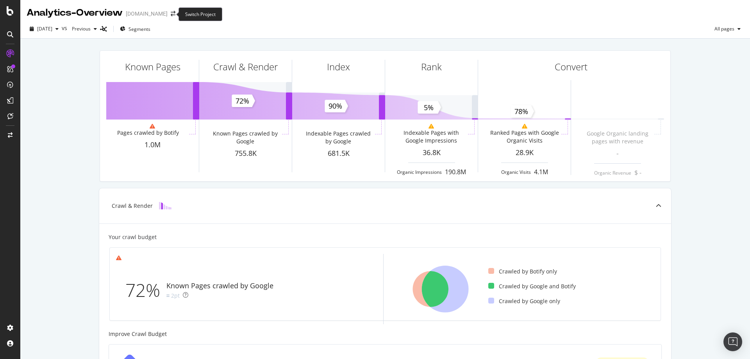
click at [173, 13] on span at bounding box center [173, 13] width 11 height 5
click at [171, 14] on icon "arrow-right-arrow-left" at bounding box center [173, 13] width 5 height 5
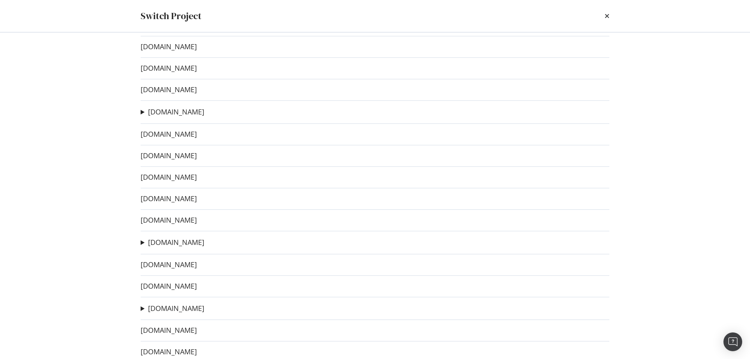
scroll to position [156, 0]
click at [204, 242] on link "[DOMAIN_NAME]" at bounding box center [176, 242] width 56 height 8
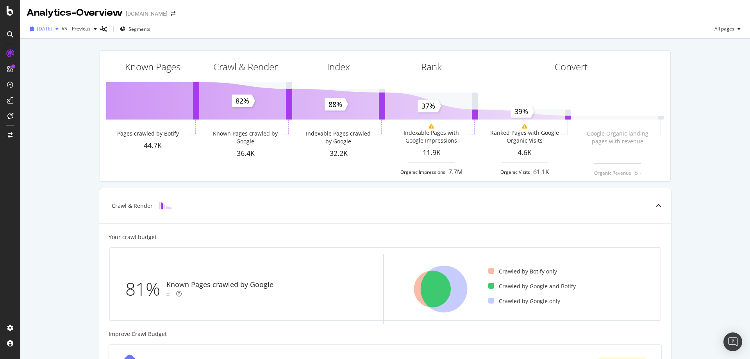
click at [52, 32] on span "[DATE]" at bounding box center [44, 28] width 15 height 7
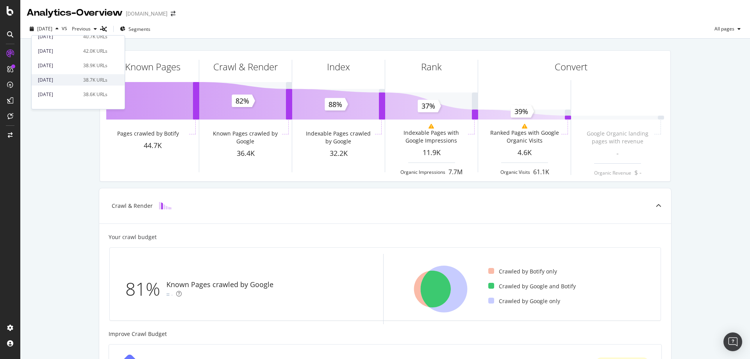
click at [59, 78] on div "[DATE]" at bounding box center [58, 80] width 41 height 7
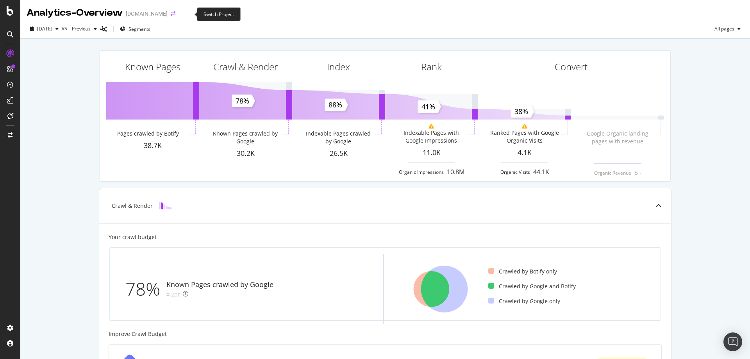
click at [175, 16] on icon "arrow-right-arrow-left" at bounding box center [173, 13] width 5 height 5
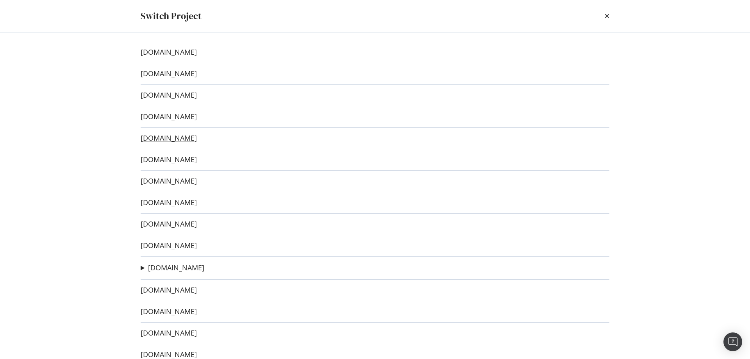
click at [196, 140] on link "[DOMAIN_NAME]" at bounding box center [169, 138] width 56 height 8
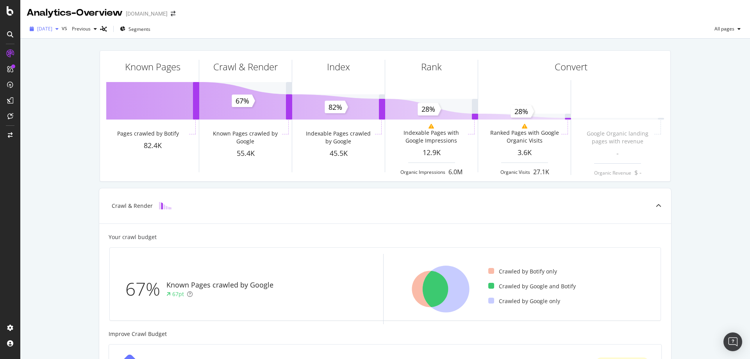
click at [52, 30] on span "[DATE]" at bounding box center [44, 28] width 15 height 7
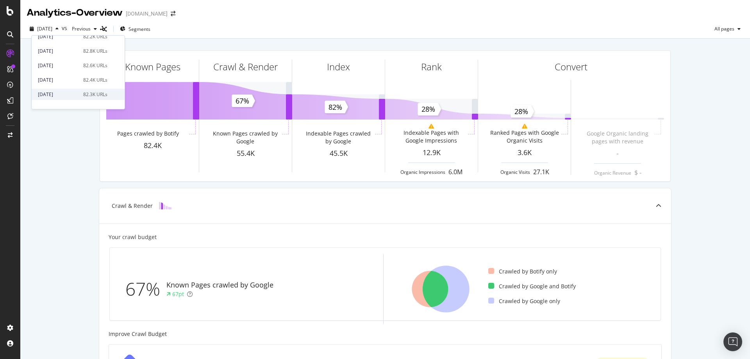
click at [69, 91] on div "[DATE]" at bounding box center [58, 94] width 41 height 7
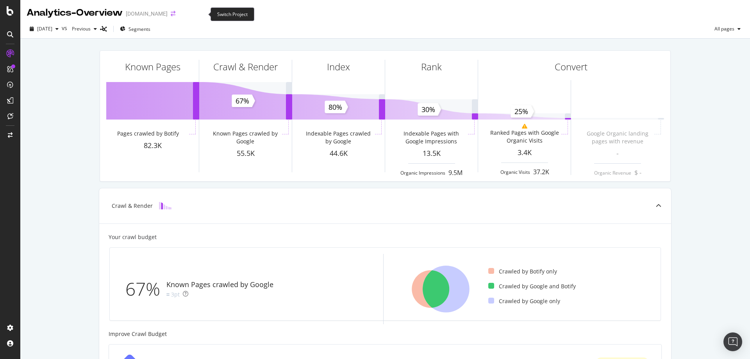
click at [175, 16] on icon "arrow-right-arrow-left" at bounding box center [173, 13] width 5 height 5
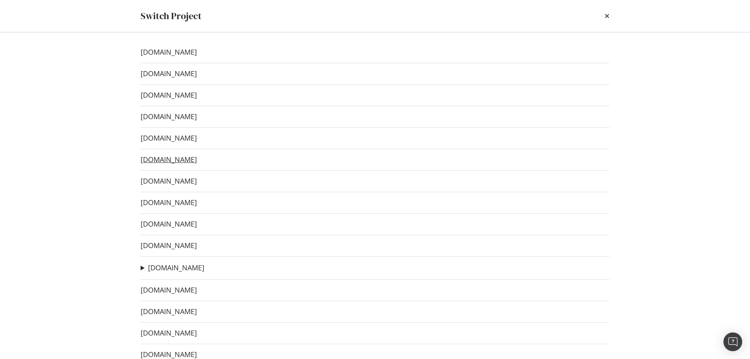
click at [163, 159] on link "[DOMAIN_NAME]" at bounding box center [169, 160] width 56 height 8
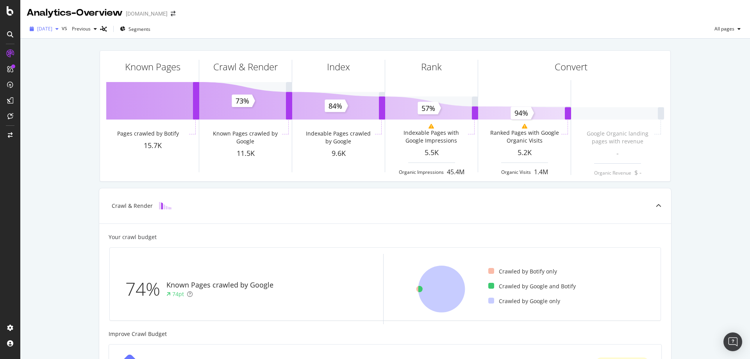
click at [62, 26] on div "[DATE]" at bounding box center [44, 29] width 35 height 12
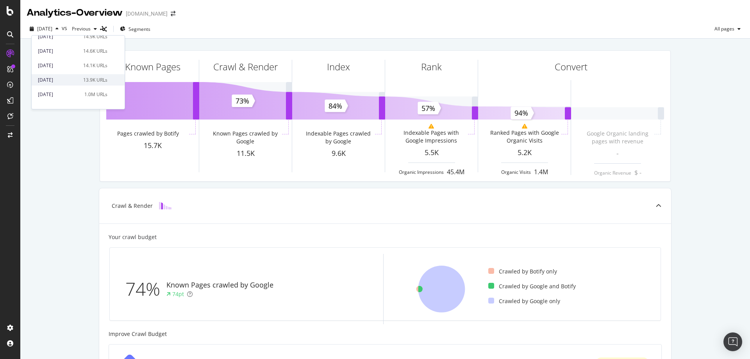
click at [69, 81] on div "[DATE]" at bounding box center [58, 80] width 41 height 7
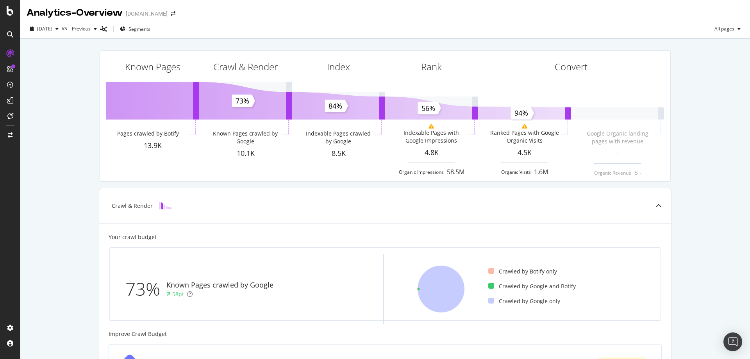
click at [183, 18] on div "Analytics - Overview www.taste.com.au" at bounding box center [105, 12] width 157 height 13
click at [175, 15] on icon "arrow-right-arrow-left" at bounding box center [173, 13] width 5 height 5
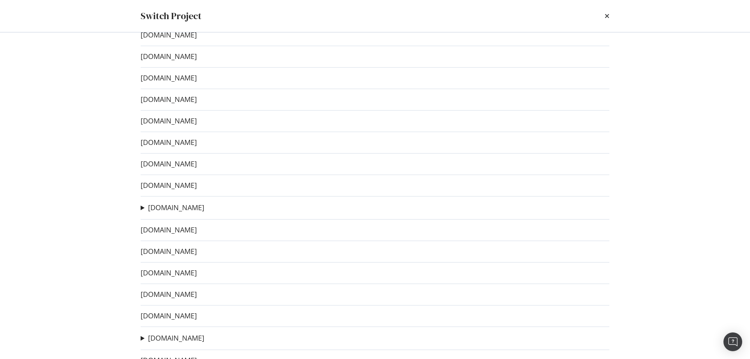
scroll to position [156, 0]
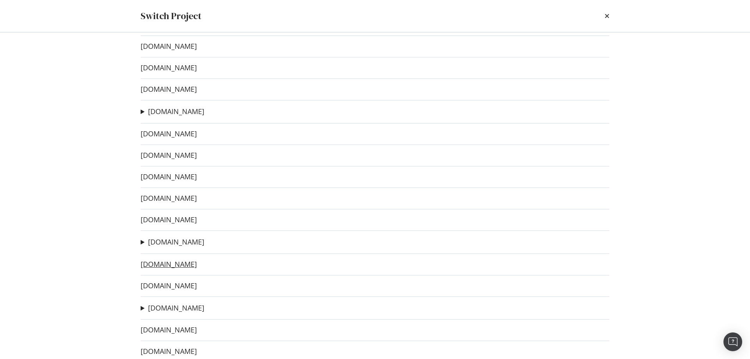
click at [197, 267] on link "[DOMAIN_NAME]" at bounding box center [169, 264] width 56 height 8
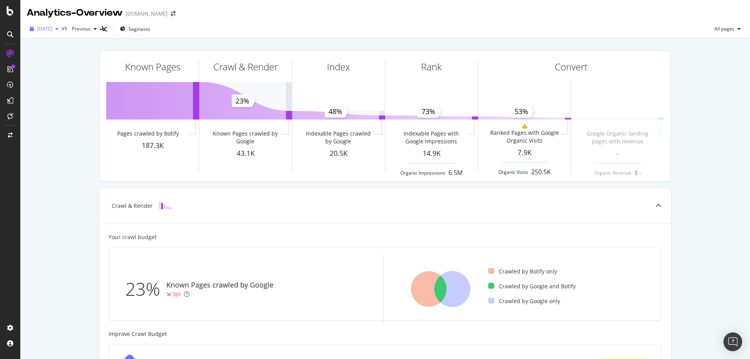
click at [43, 28] on span "[DATE]" at bounding box center [44, 28] width 15 height 7
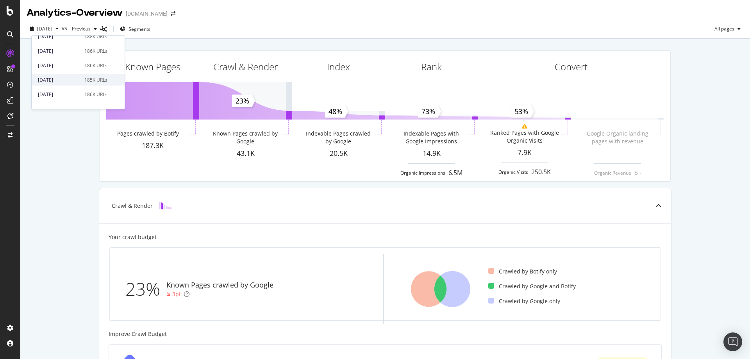
click at [68, 75] on div "2025 Jun. 24th 185K URLs" at bounding box center [78, 79] width 93 height 11
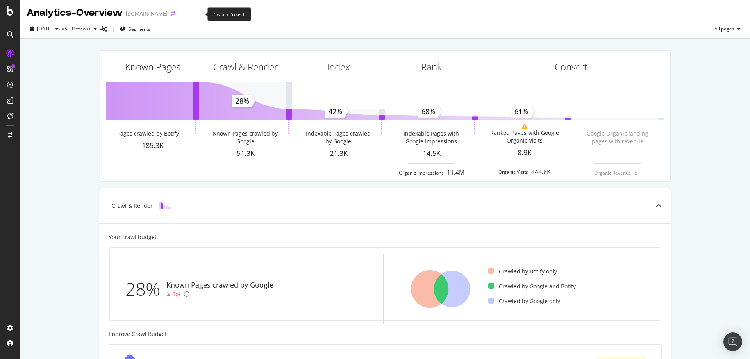
click at [175, 13] on icon "arrow-right-arrow-left" at bounding box center [173, 13] width 5 height 5
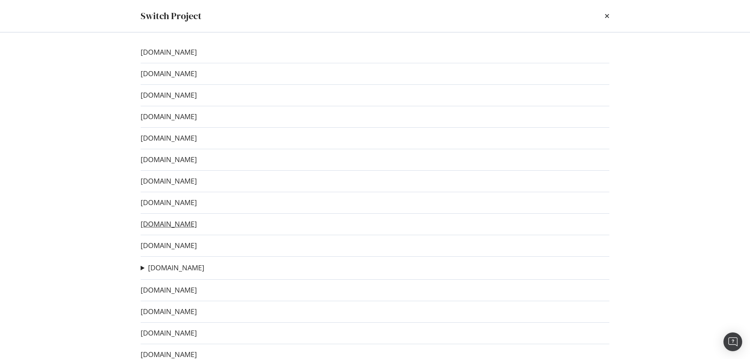
click at [197, 224] on link "[DOMAIN_NAME]" at bounding box center [169, 224] width 56 height 8
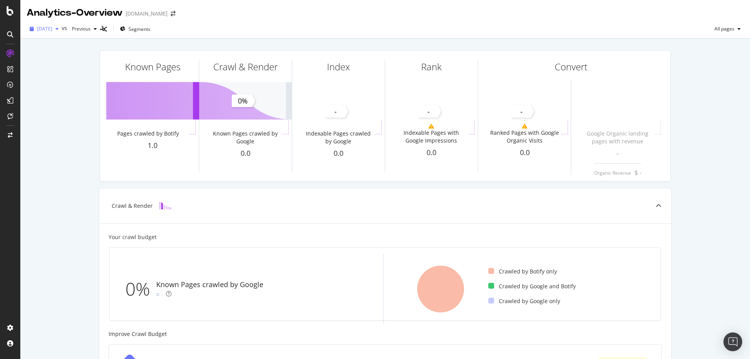
click at [52, 27] on span "[DATE]" at bounding box center [44, 28] width 15 height 7
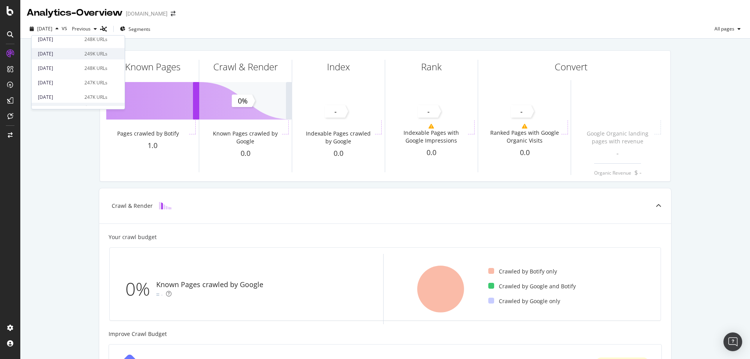
scroll to position [78, 0]
click at [67, 79] on div "[DATE]" at bounding box center [59, 80] width 42 height 7
